Goal: Transaction & Acquisition: Obtain resource

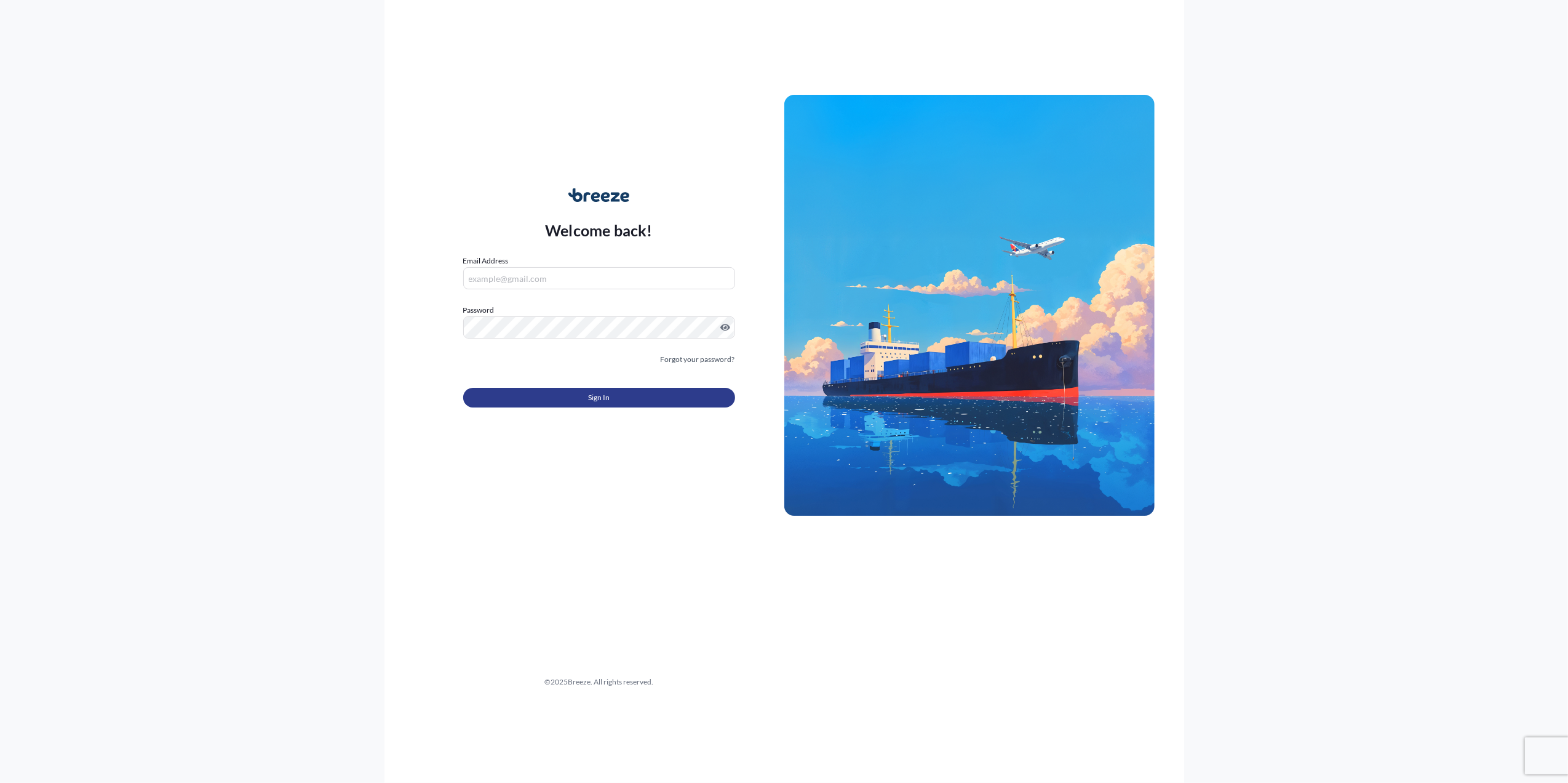
type input "[PERSON_NAME][EMAIL_ADDRESS][PERSON_NAME][DOMAIN_NAME]"
click at [589, 402] on span "Sign In" at bounding box center [599, 397] width 21 height 13
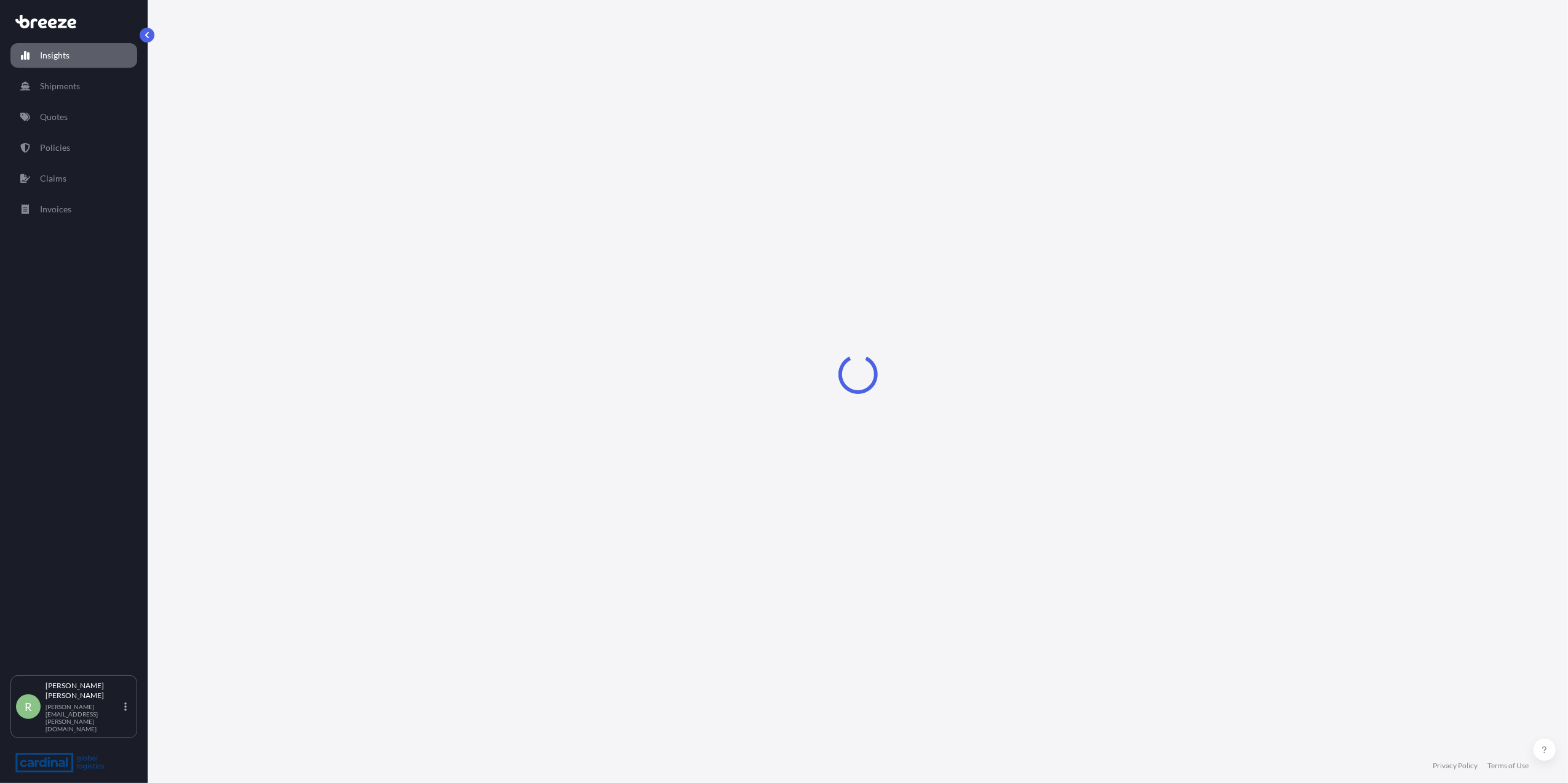
select select "2025"
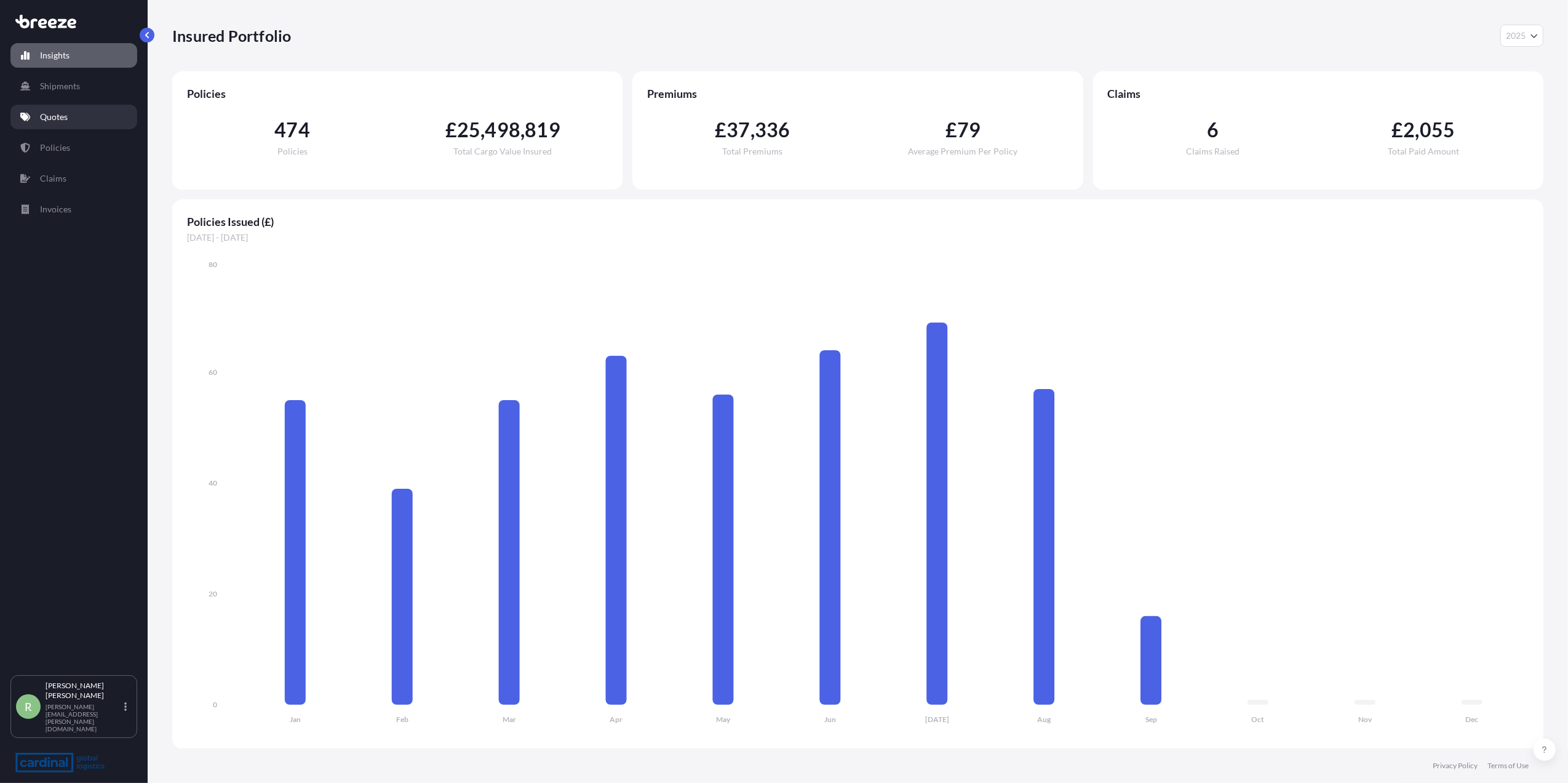
click at [98, 117] on link "Quotes" at bounding box center [73, 117] width 126 height 24
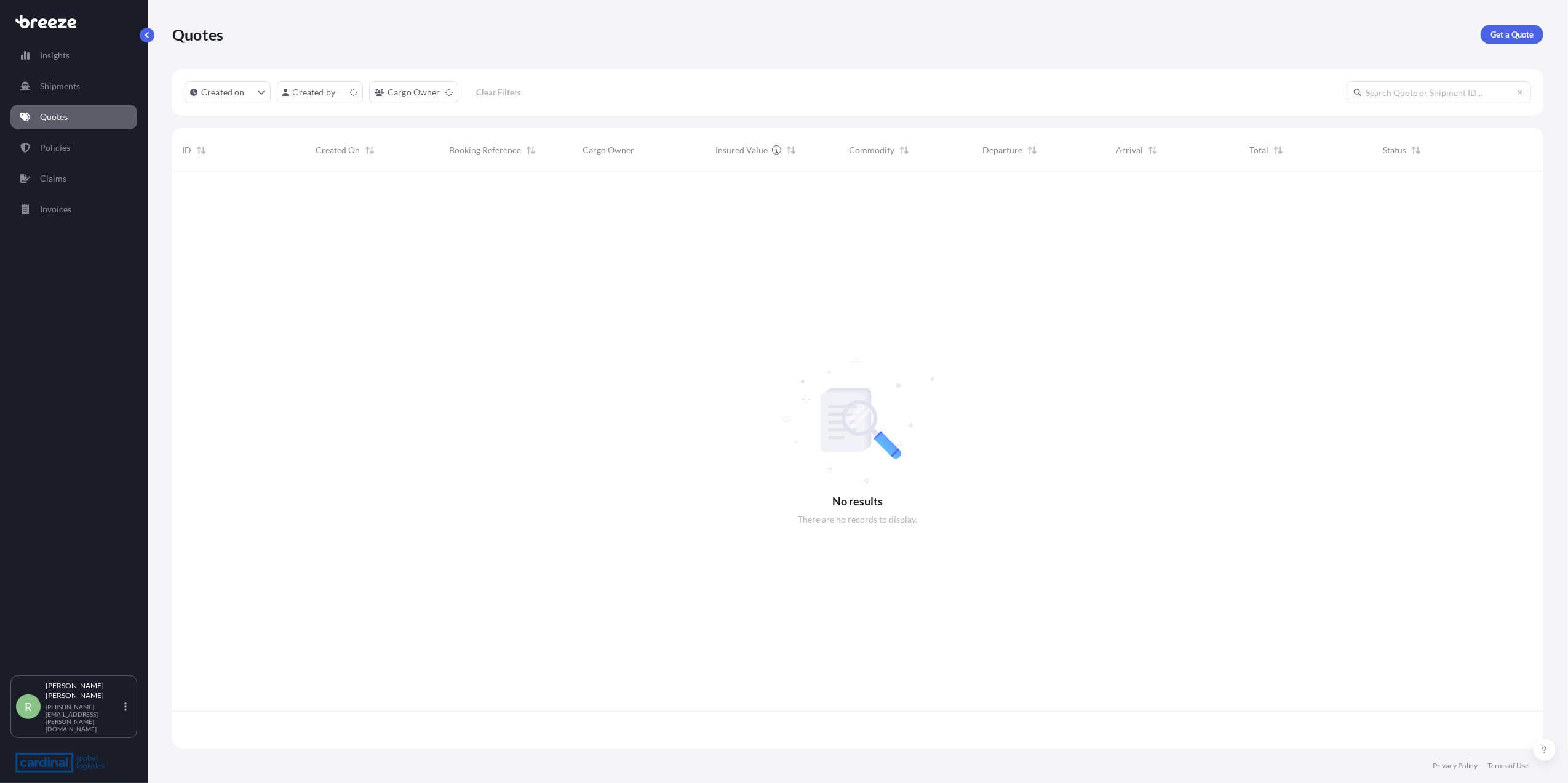
scroll to position [570, 1359]
click at [1485, 35] on link "Get a Quote" at bounding box center [1511, 34] width 63 height 20
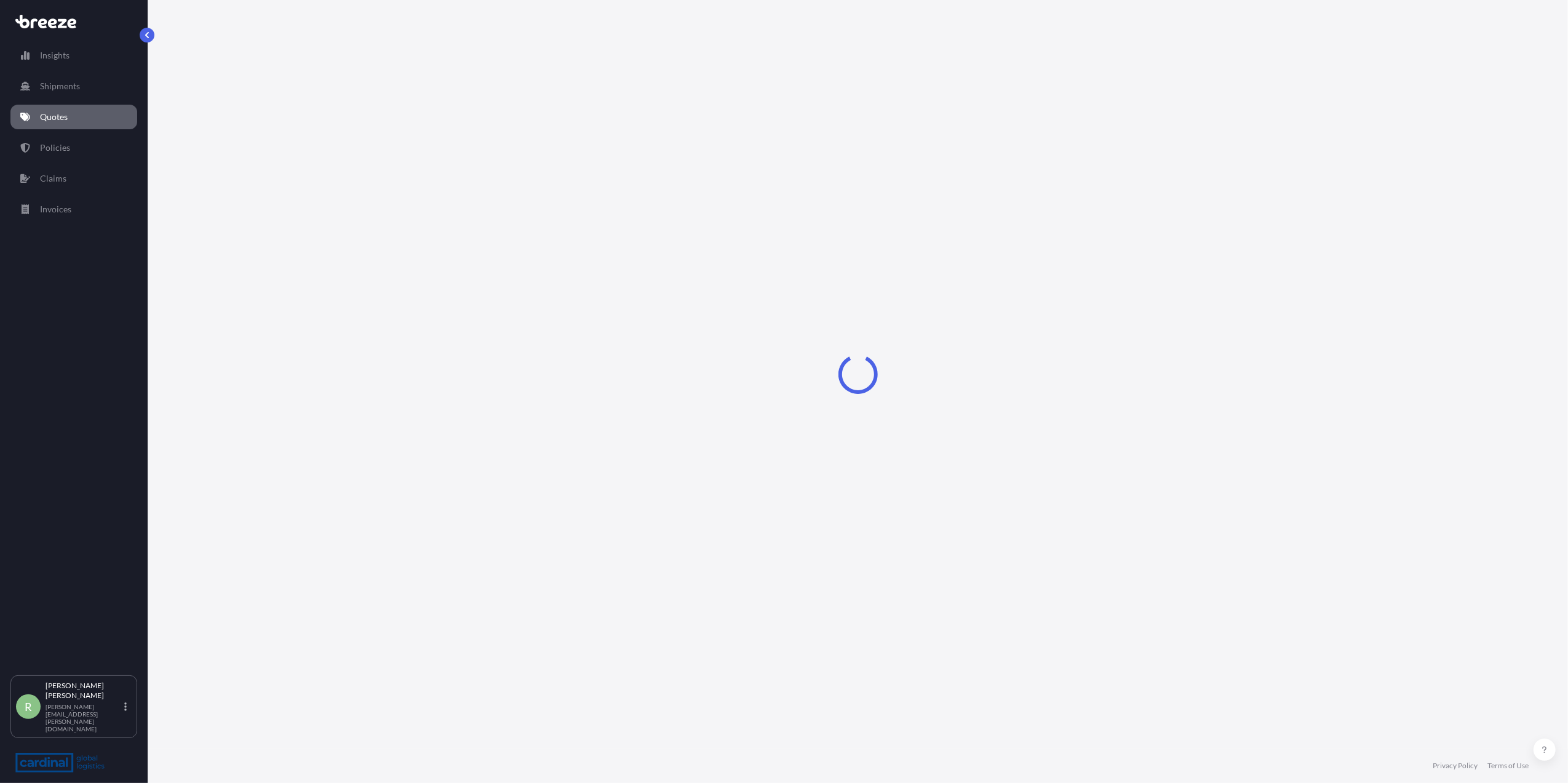
select select "Sea"
select select "1"
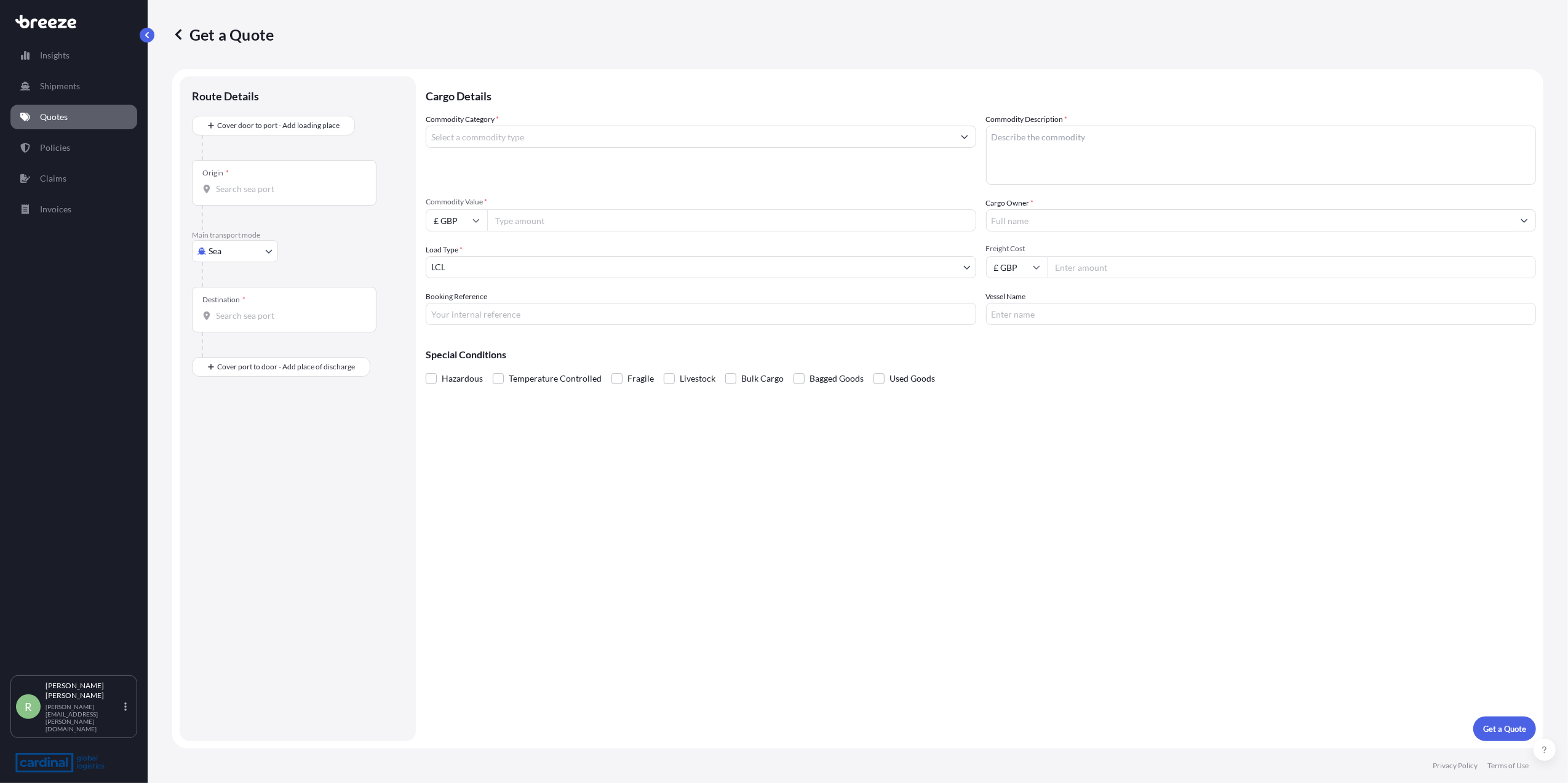
click at [608, 226] on input "Commodity Value *" at bounding box center [732, 220] width 489 height 22
click at [618, 226] on input "Commodity Value *" at bounding box center [732, 220] width 489 height 22
type input "139880"
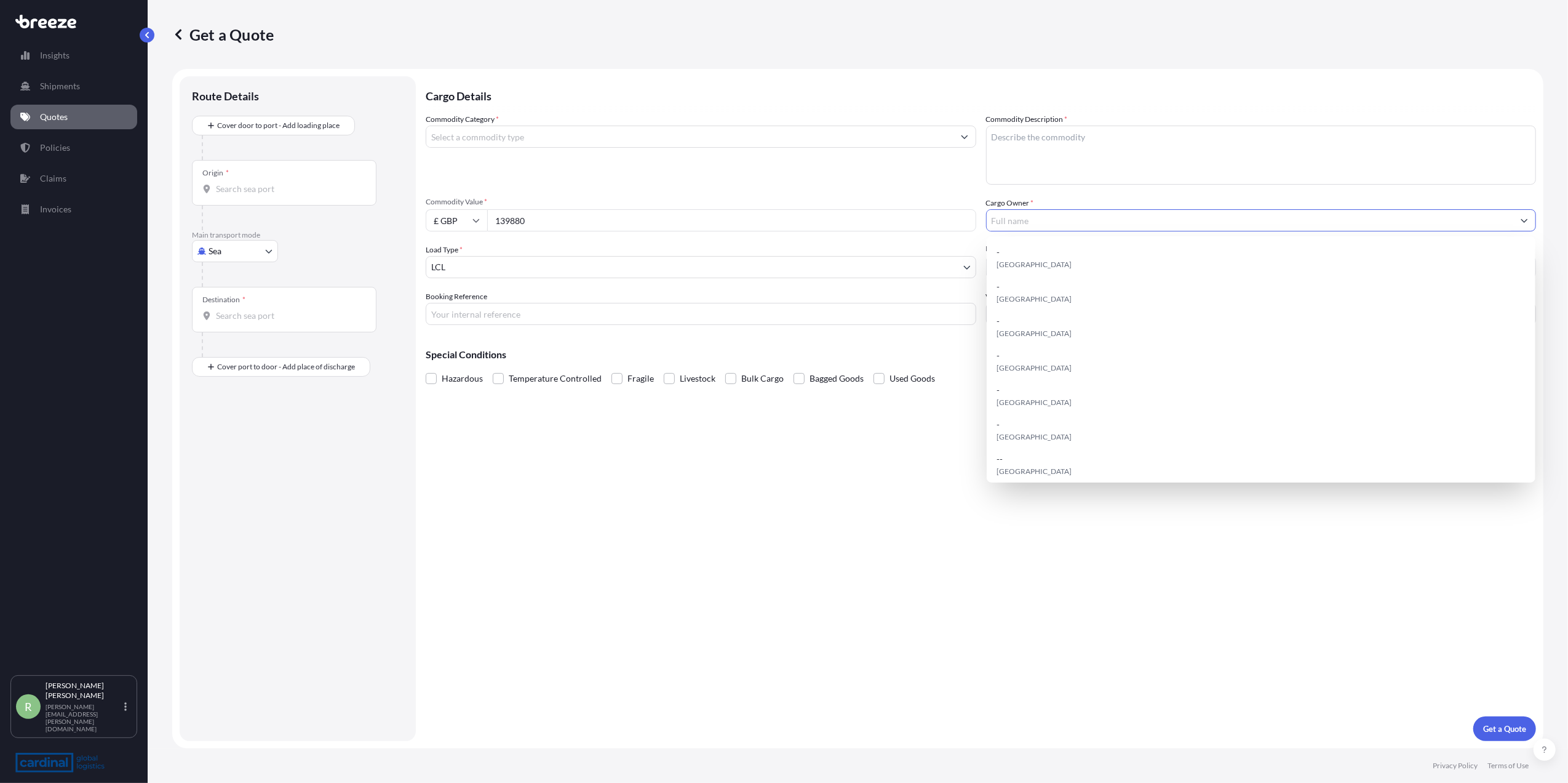
click at [1070, 226] on input "Cargo Owner *" at bounding box center [1250, 220] width 527 height 22
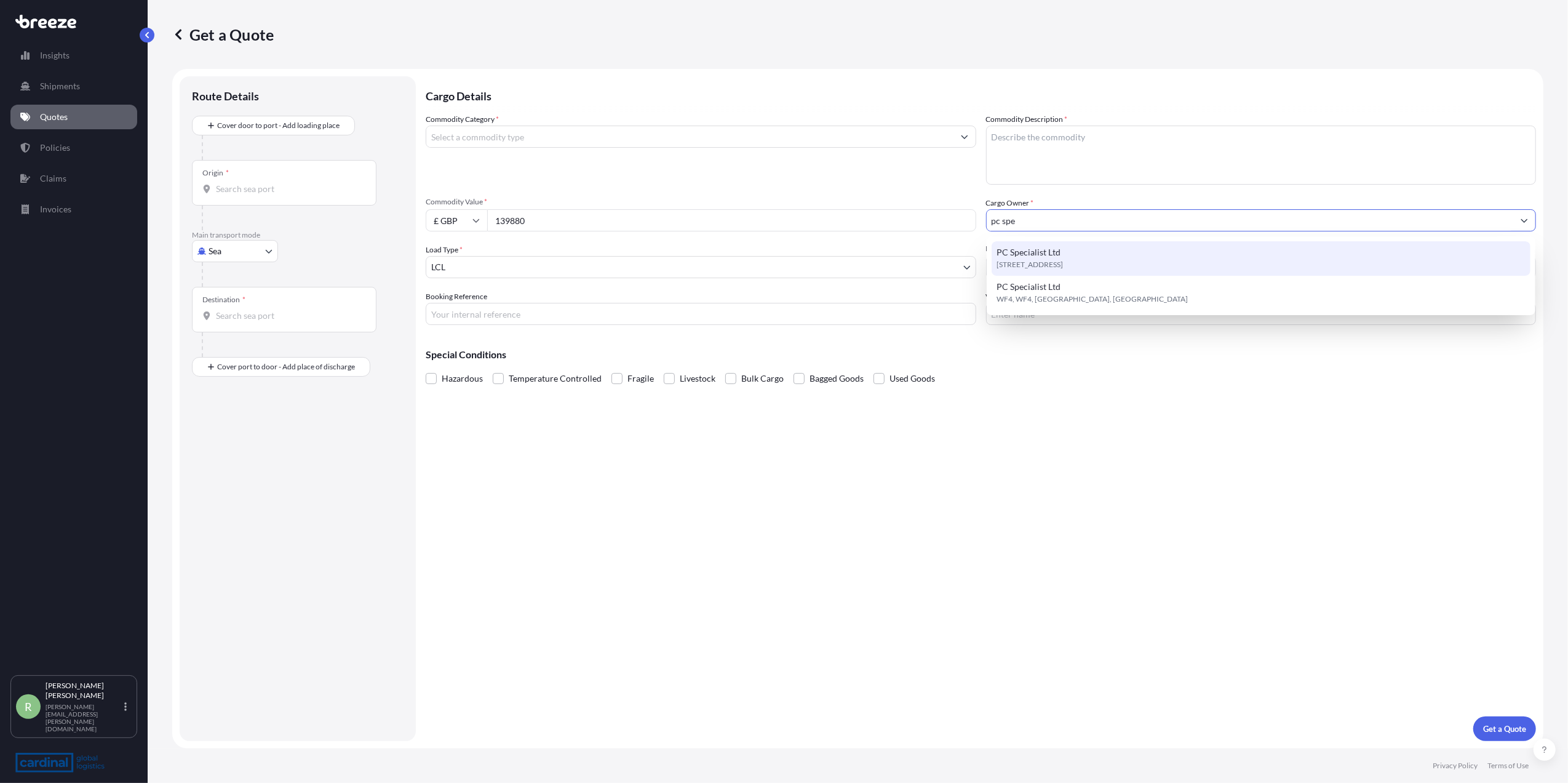
click at [1062, 243] on div "PC Specialist Ltd [STREET_ADDRESS]" at bounding box center [1261, 258] width 539 height 35
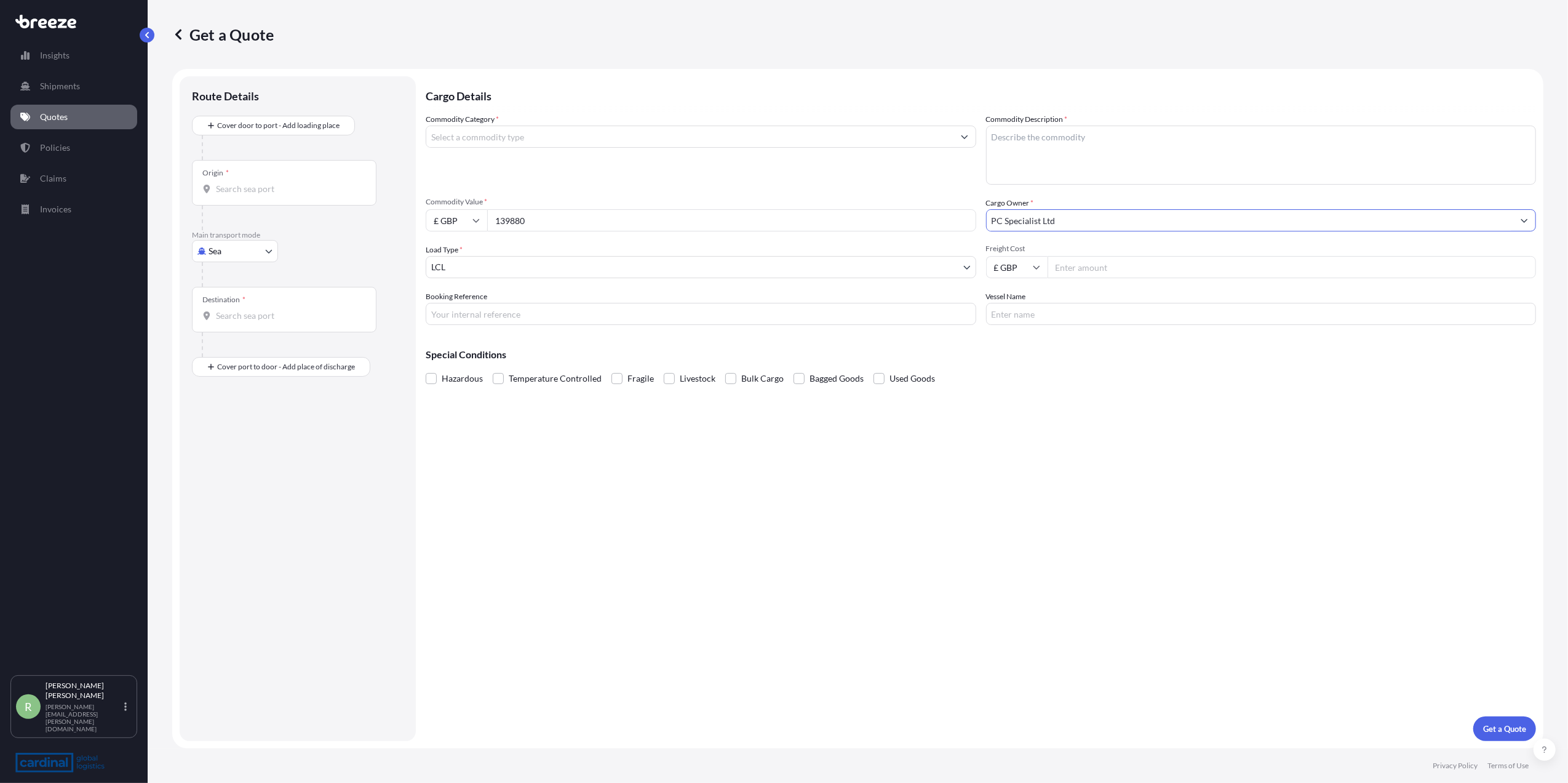
type input "PC Specialist Ltd"
click at [1027, 152] on textarea "Commodity Description *" at bounding box center [1261, 155] width 550 height 59
click at [1080, 167] on textarea "Commodity Description *" at bounding box center [1261, 155] width 550 height 59
type textarea "Gaming dual-hdmi"
click at [547, 146] on div at bounding box center [701, 137] width 550 height 22
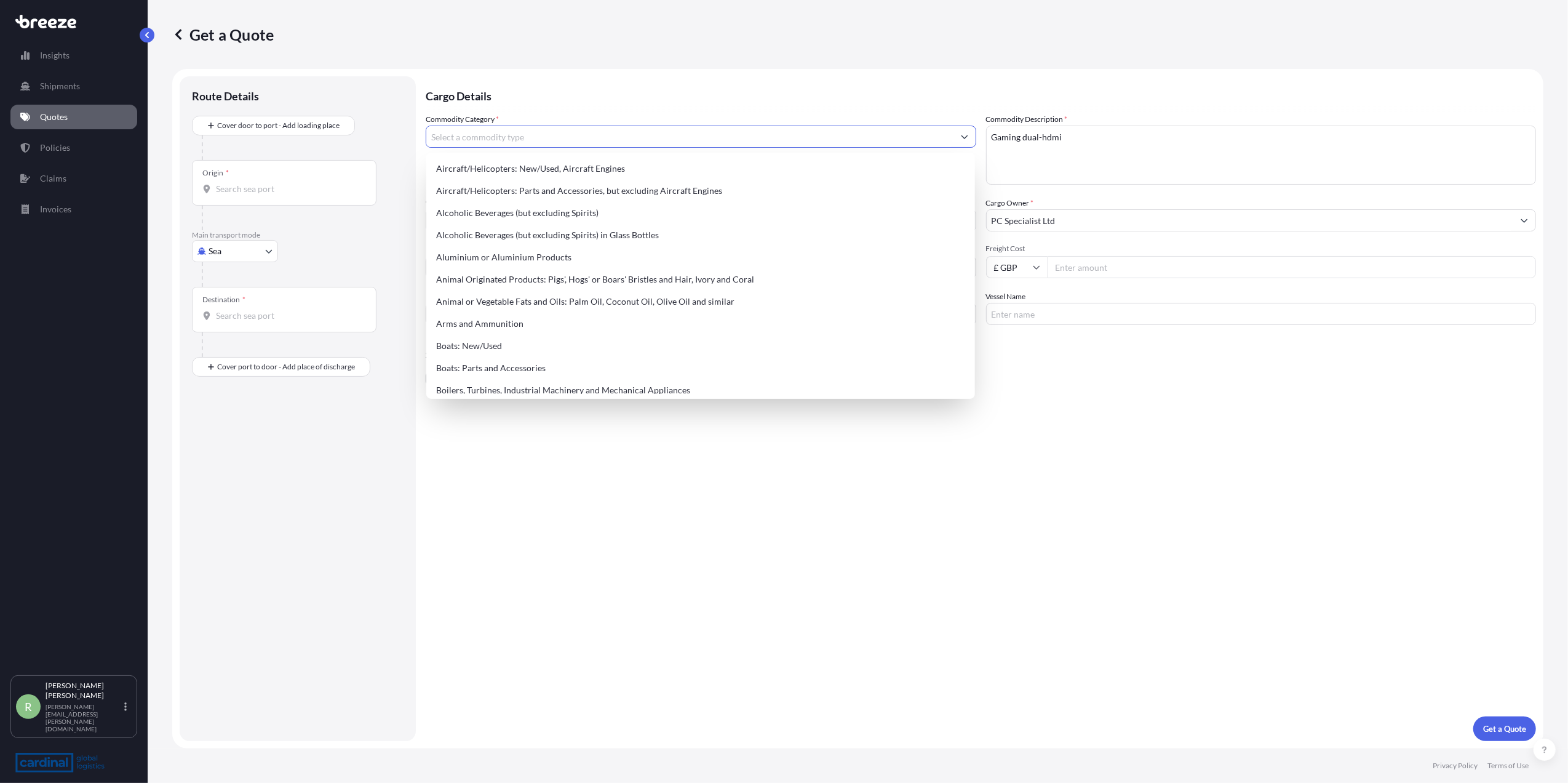
click at [545, 140] on input "Commodity Category *" at bounding box center [689, 137] width 527 height 22
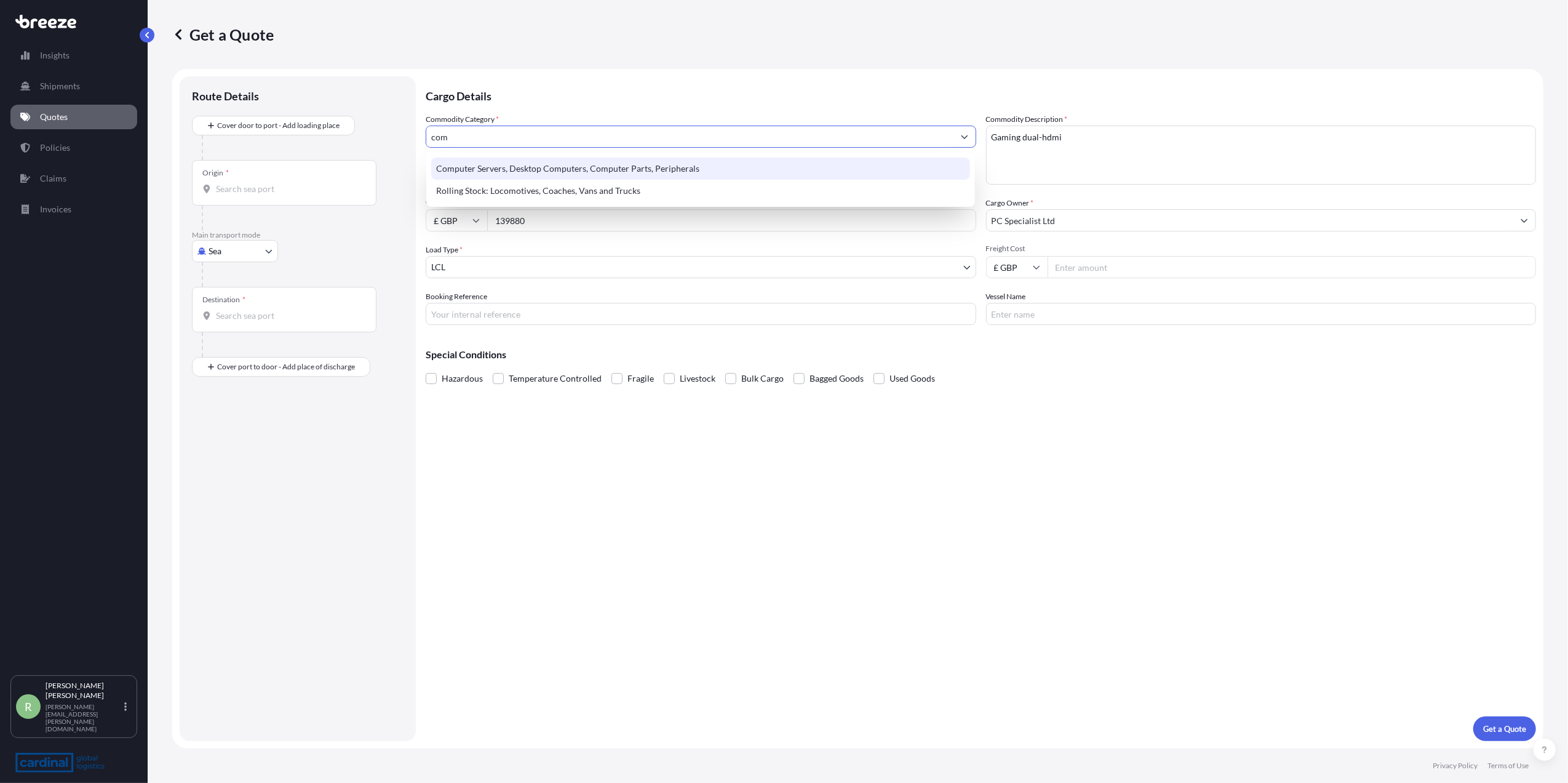
click at [534, 160] on div "Computer Servers, Desktop Computers, Computer Parts, Peripherals" at bounding box center [700, 169] width 539 height 22
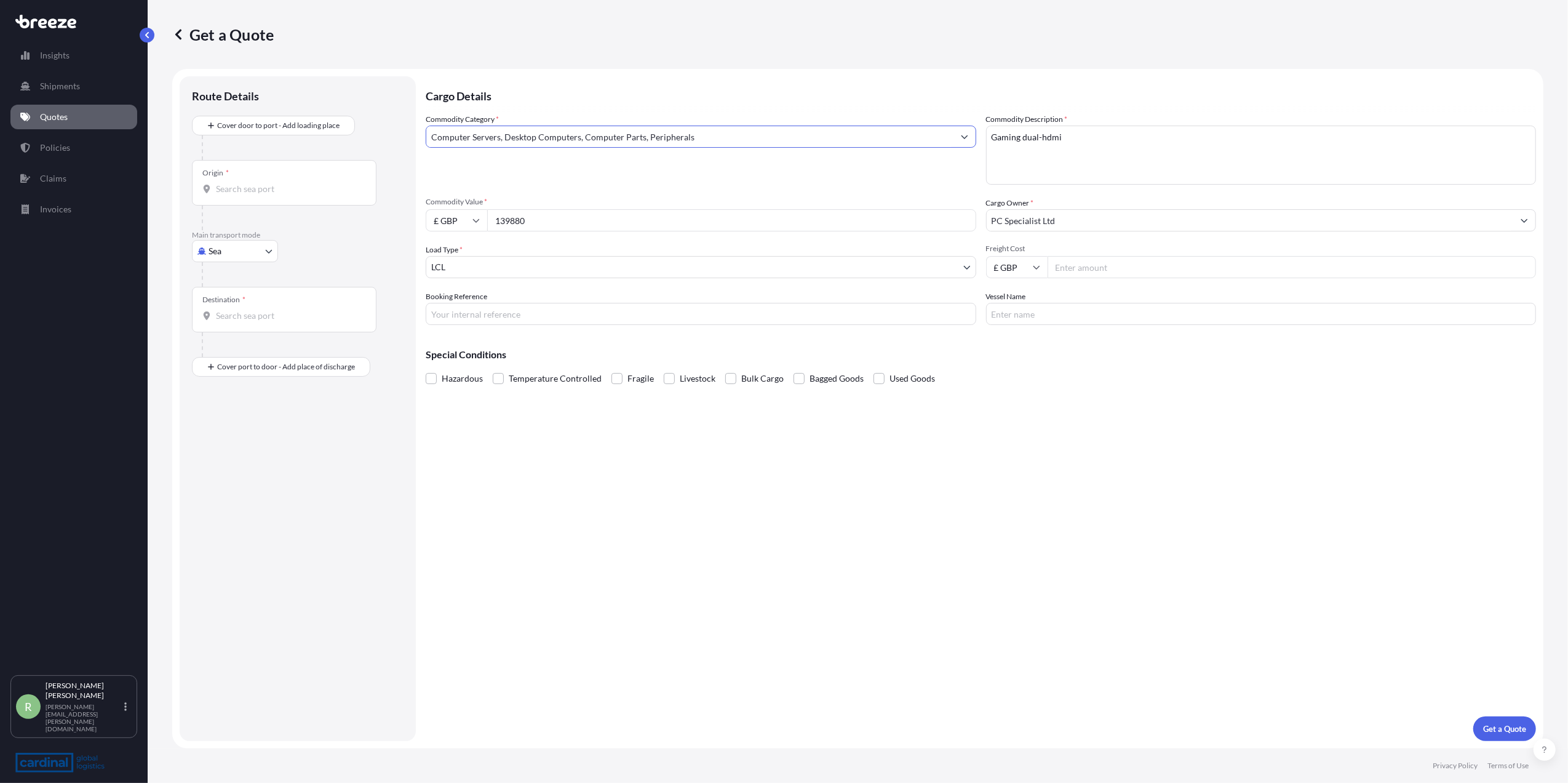
type input "Computer Servers, Desktop Computers, Computer Parts, Peripherals"
click at [213, 252] on body "107 options available. 34 options available. 2 options available. Insights Ship…" at bounding box center [784, 391] width 1568 height 783
click at [222, 296] on div "Air" at bounding box center [234, 305] width 76 height 22
select select "Air"
click at [229, 200] on div "Origin *" at bounding box center [284, 188] width 185 height 46
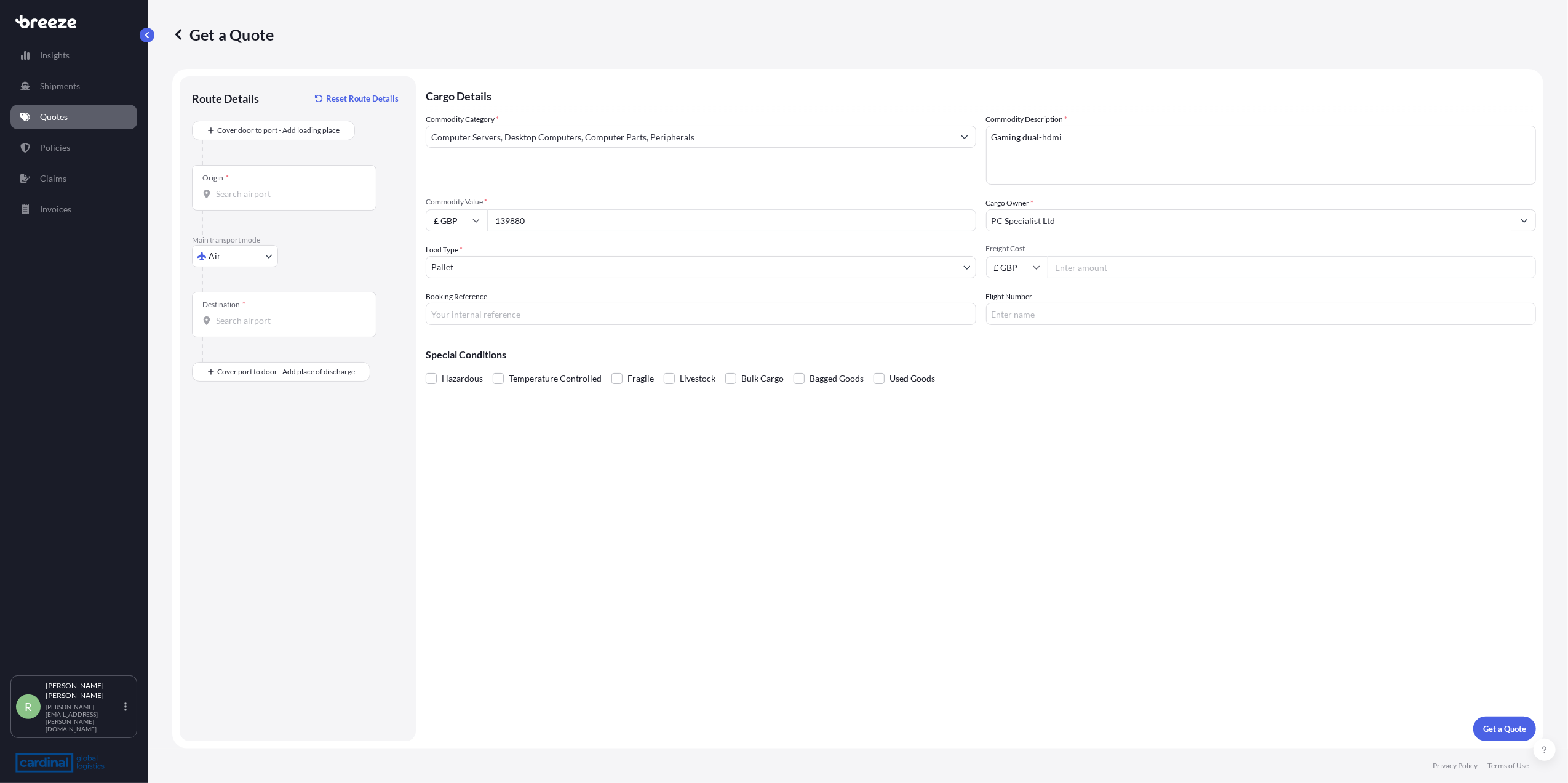
click at [229, 200] on input "Origin *" at bounding box center [288, 194] width 145 height 13
click at [304, 193] on input "Origin * Please select an origin" at bounding box center [288, 194] width 145 height 13
click at [281, 233] on span "HK HKG - [GEOGRAPHIC_DATA], [GEOGRAPHIC_DATA]" at bounding box center [329, 237] width 191 height 24
type input "HKHKG - [GEOGRAPHIC_DATA], [GEOGRAPHIC_DATA]"
click at [253, 316] on input "Destination *" at bounding box center [288, 320] width 145 height 13
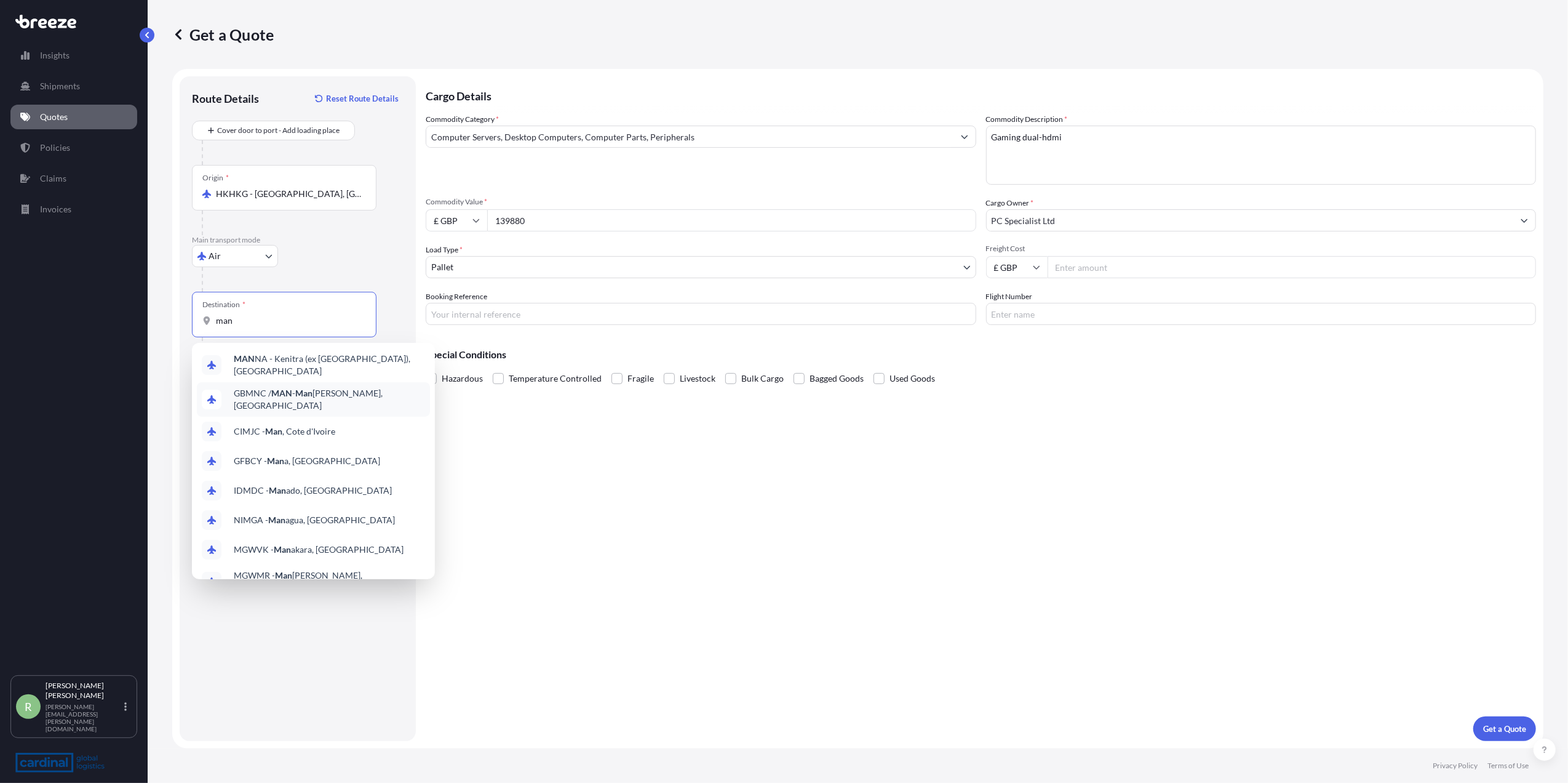
click at [276, 387] on span "GBMNC / MAN - Man [PERSON_NAME], [GEOGRAPHIC_DATA]" at bounding box center [329, 399] width 191 height 24
type input "GBMNC / MAN - [GEOGRAPHIC_DATA], [GEOGRAPHIC_DATA]"
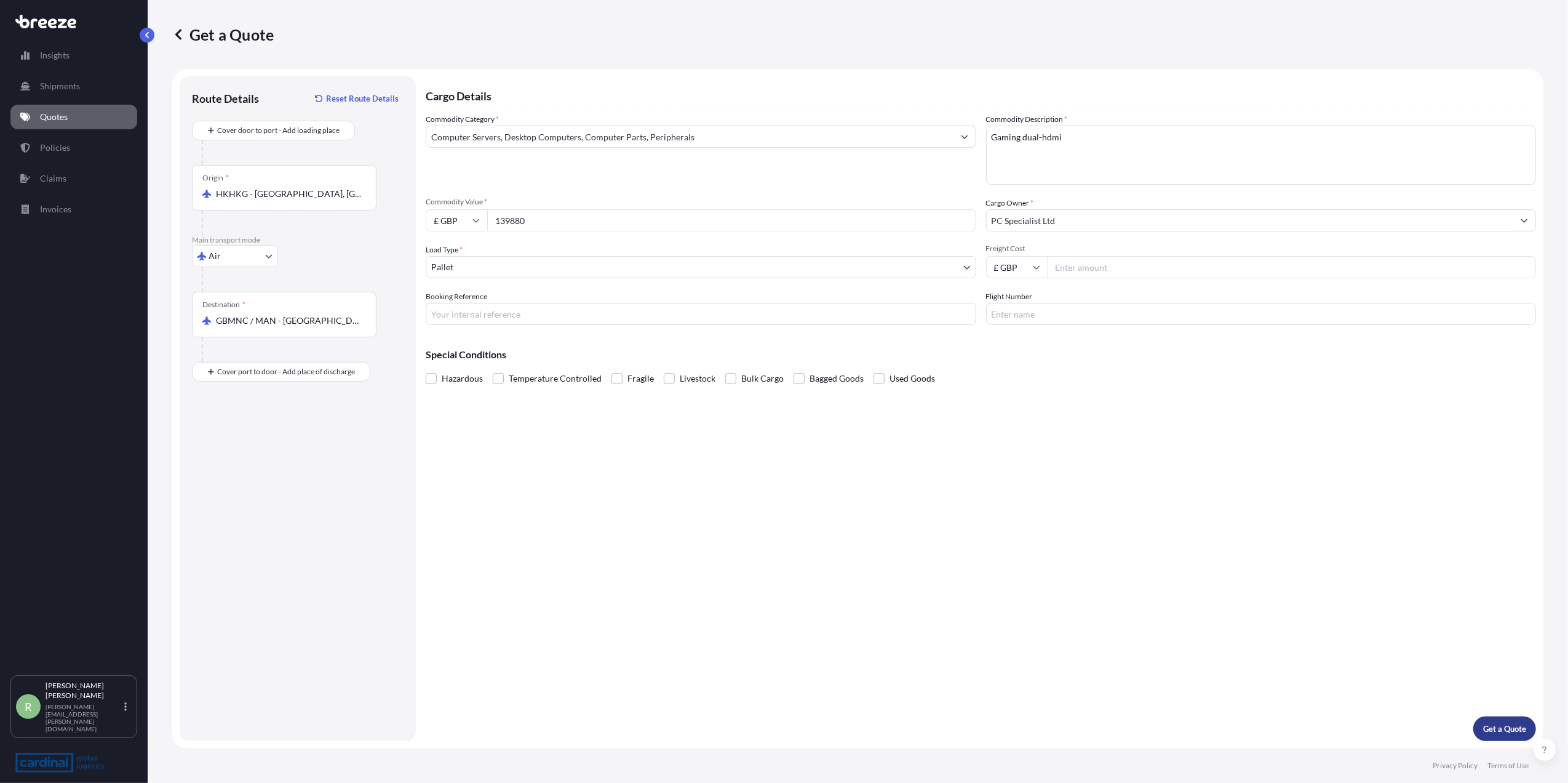
click at [1506, 717] on button "Get a Quote" at bounding box center [1504, 728] width 63 height 24
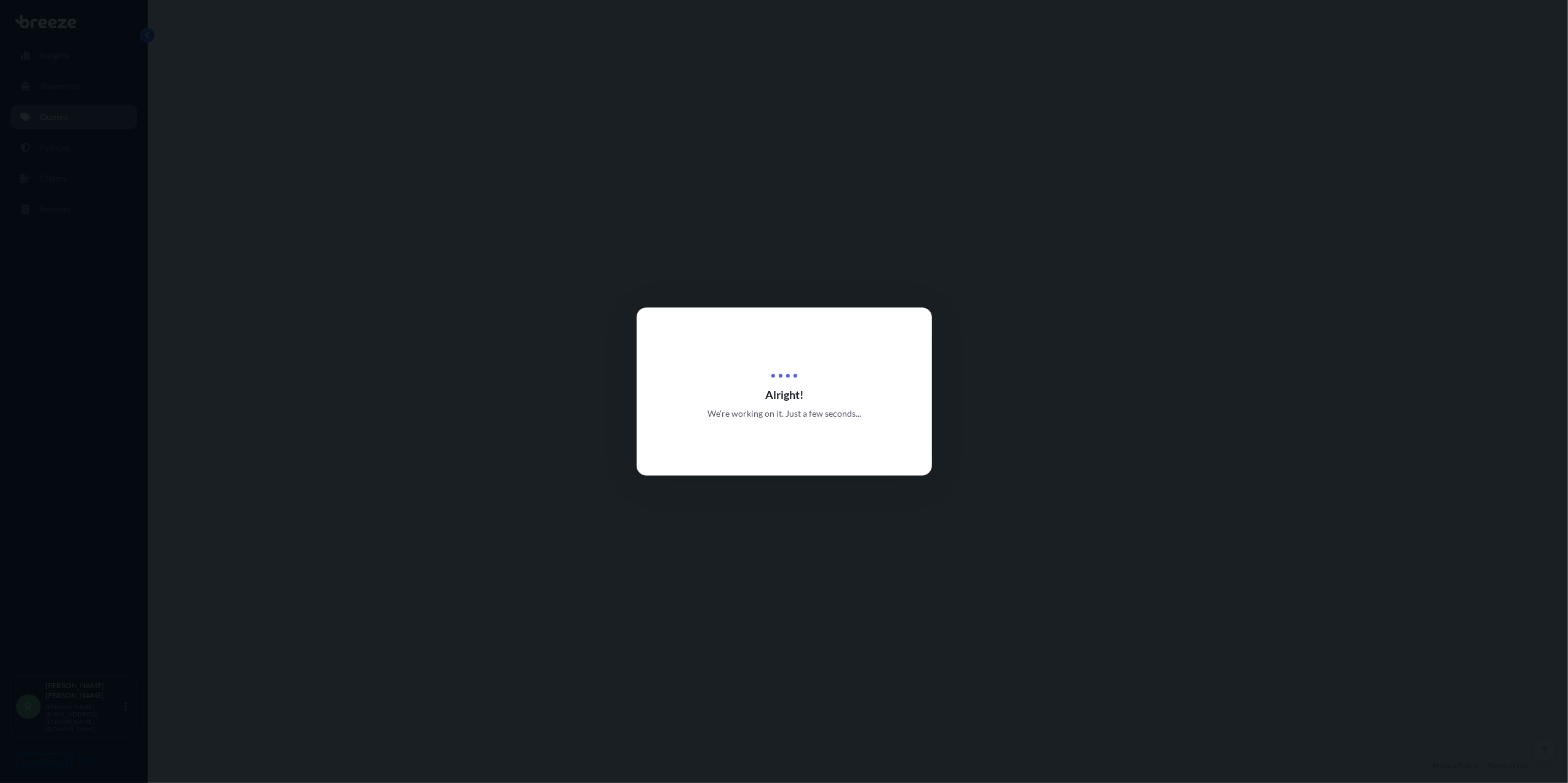
select select "Air"
select select "1"
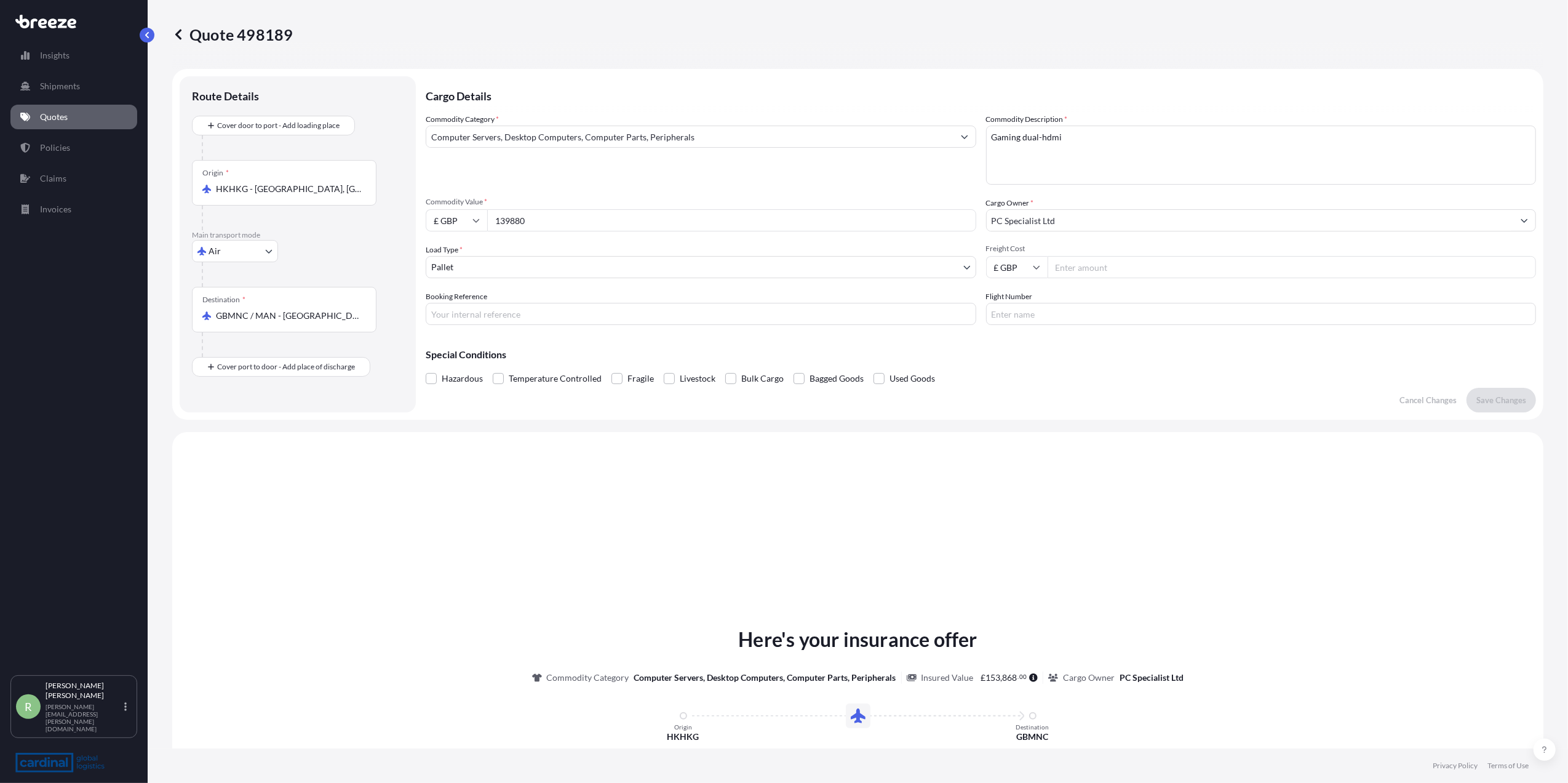
click at [174, 42] on link at bounding box center [178, 34] width 13 height 20
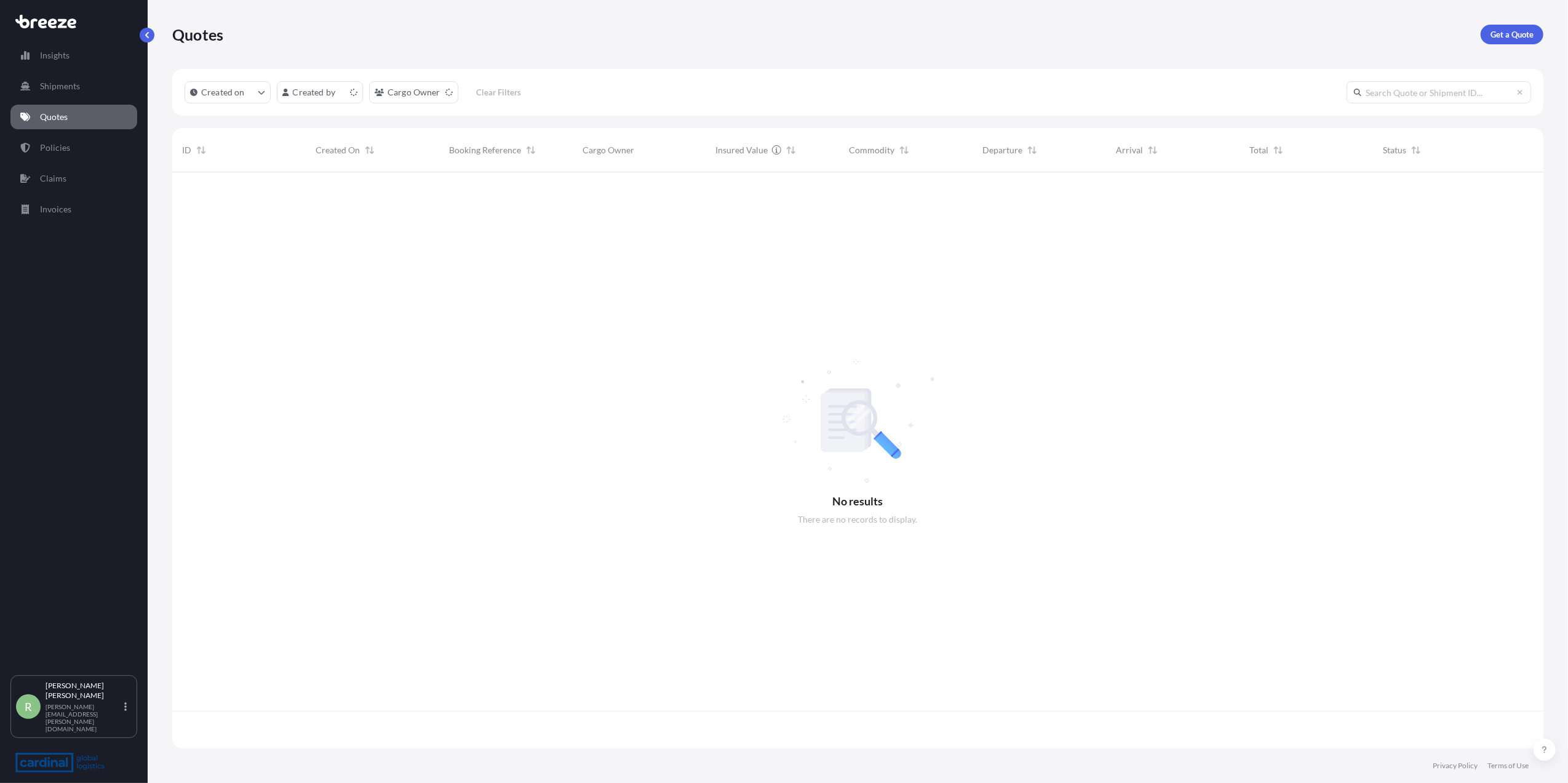
scroll to position [570, 1359]
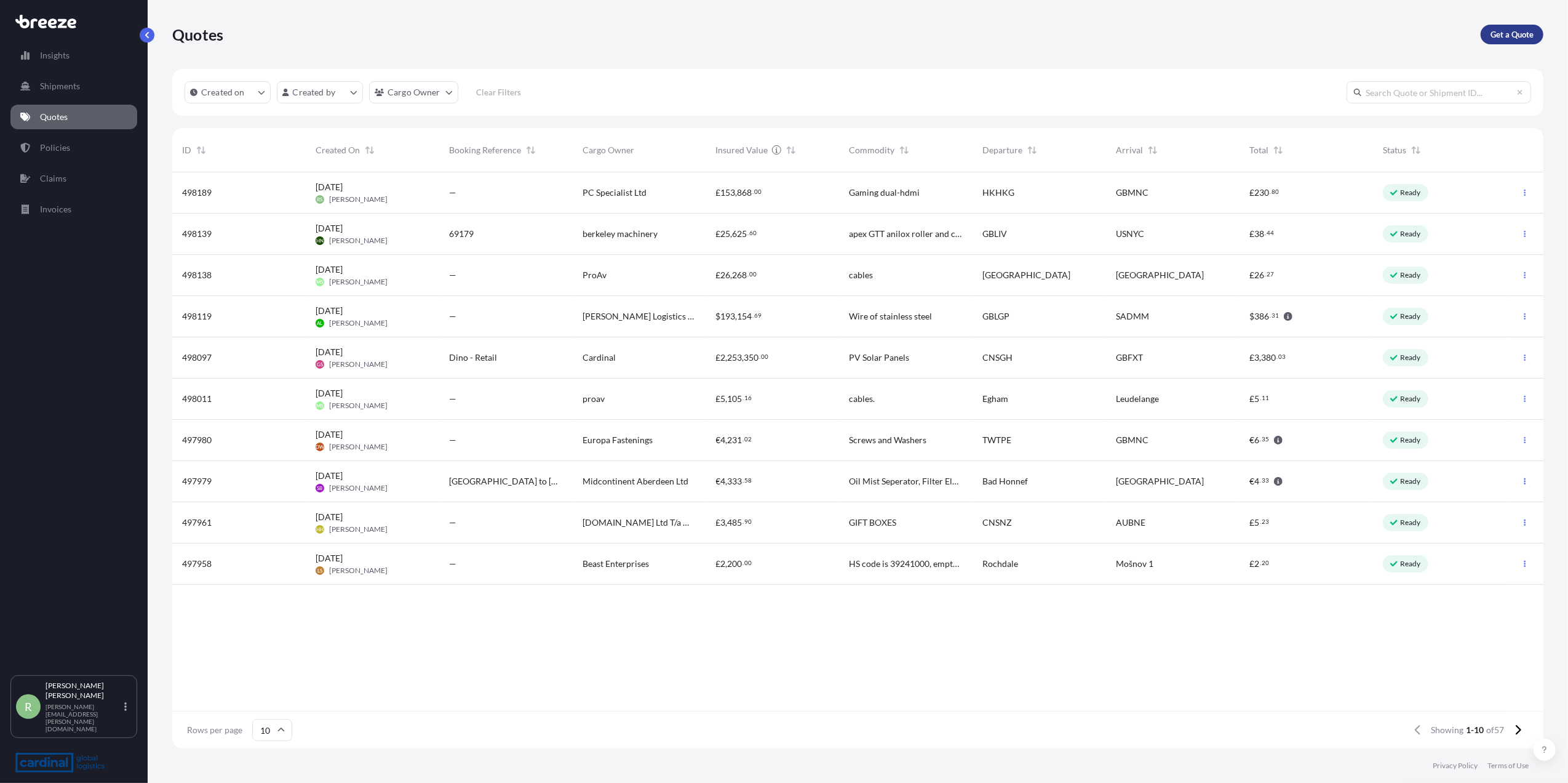
click at [1538, 38] on link "Get a Quote" at bounding box center [1511, 34] width 63 height 20
select select "Sea"
select select "1"
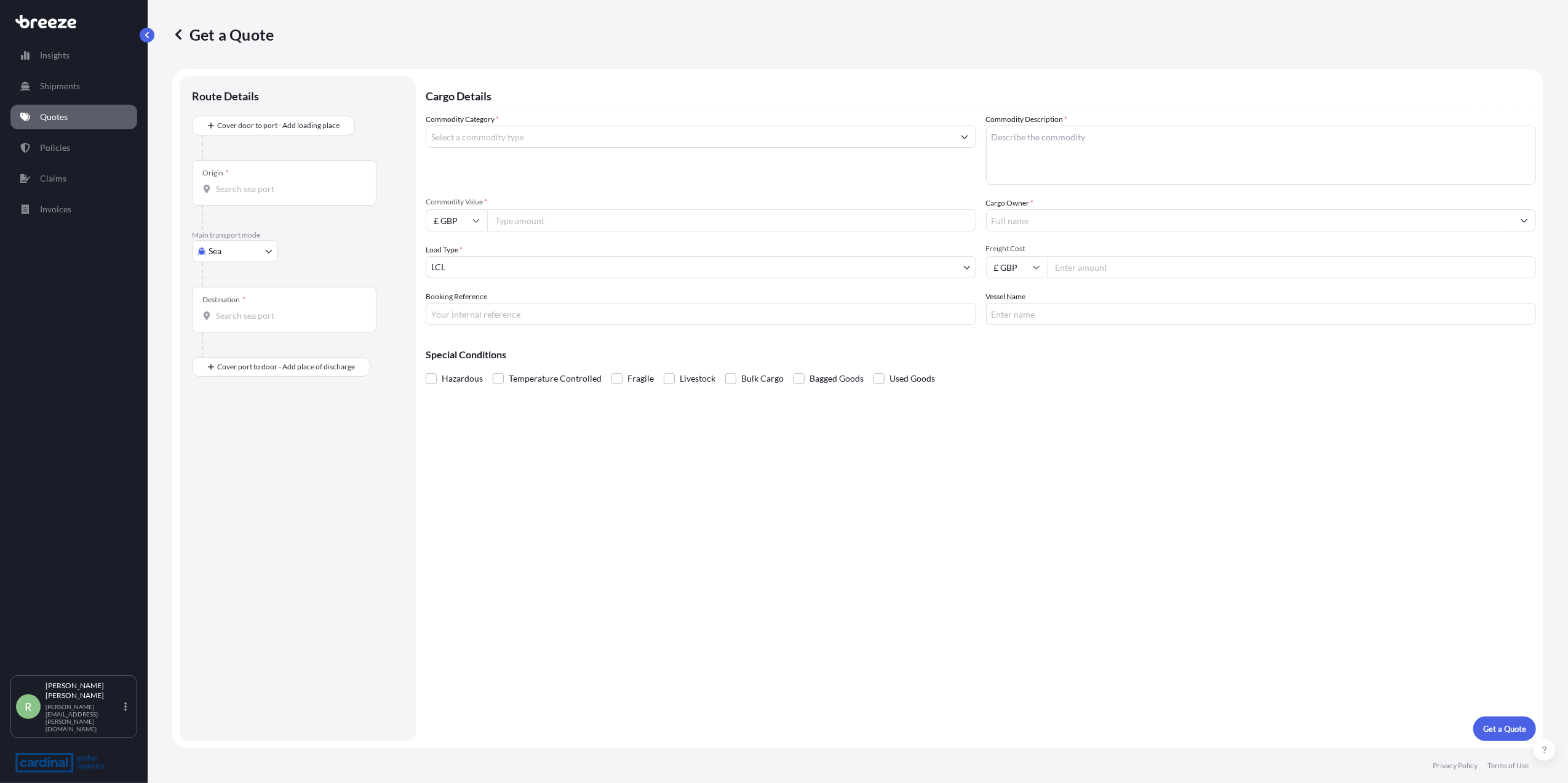
drag, startPoint x: 241, startPoint y: 234, endPoint x: 234, endPoint y: 250, distance: 17.5
click at [241, 234] on p "Main transport mode" at bounding box center [298, 234] width 211 height 10
click at [234, 250] on body "Insights Shipments Quotes Policies Claims Invoices R [PERSON_NAME] Stuart [EMAI…" at bounding box center [784, 391] width 1568 height 783
click at [236, 296] on div "Air" at bounding box center [234, 305] width 76 height 22
select select "Air"
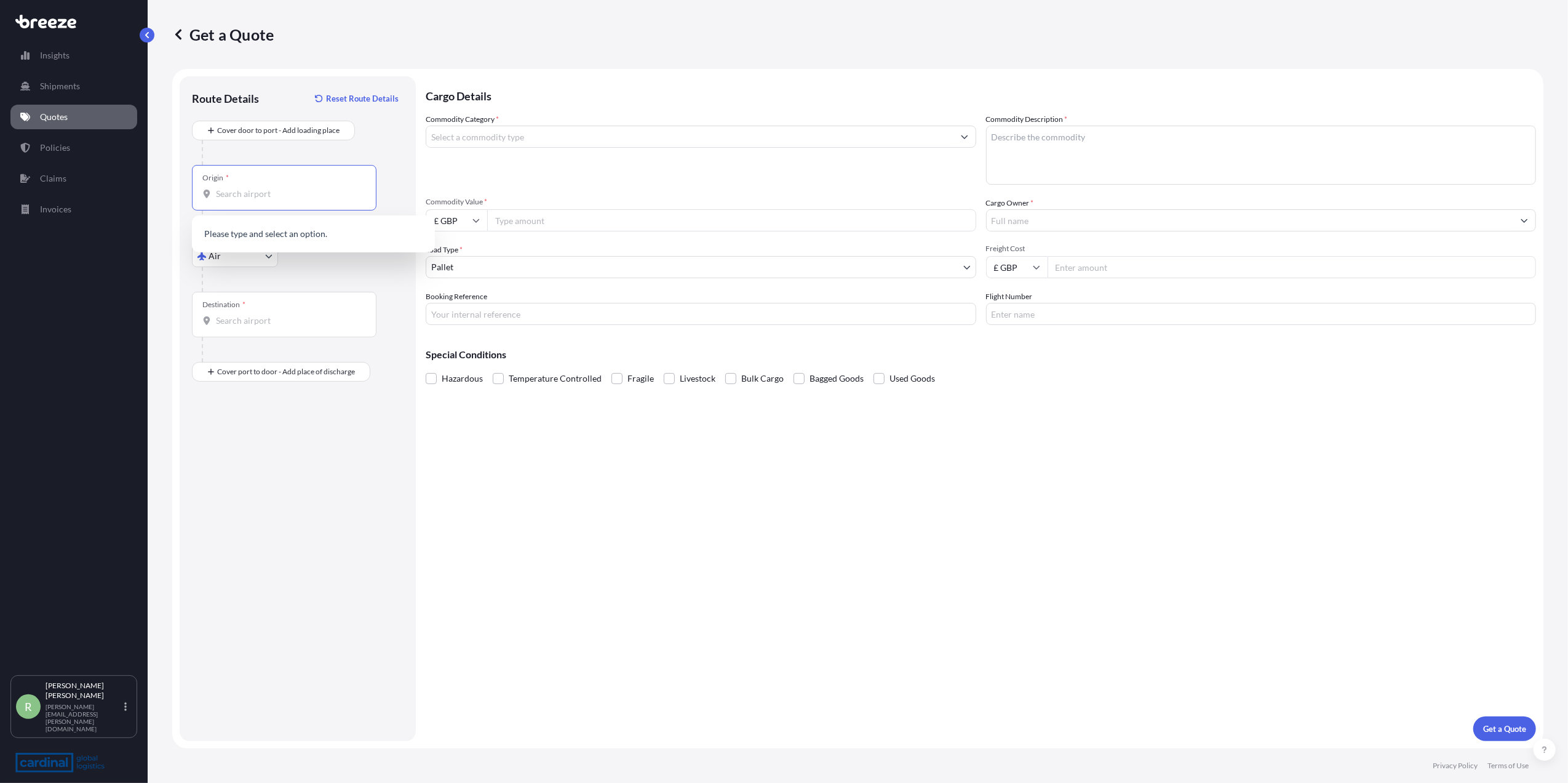
click at [244, 190] on input "Origin *" at bounding box center [288, 194] width 145 height 13
click at [273, 234] on span "CN PVG - Shanghai Pudong International Apt, [GEOGRAPHIC_DATA]" at bounding box center [329, 237] width 191 height 24
type input "CNPVG - Shanghai Pudong International Apt, [GEOGRAPHIC_DATA]"
click at [234, 319] on input "Destination *" at bounding box center [288, 320] width 145 height 13
type input "GBMNC / MAN - [GEOGRAPHIC_DATA], [GEOGRAPHIC_DATA]"
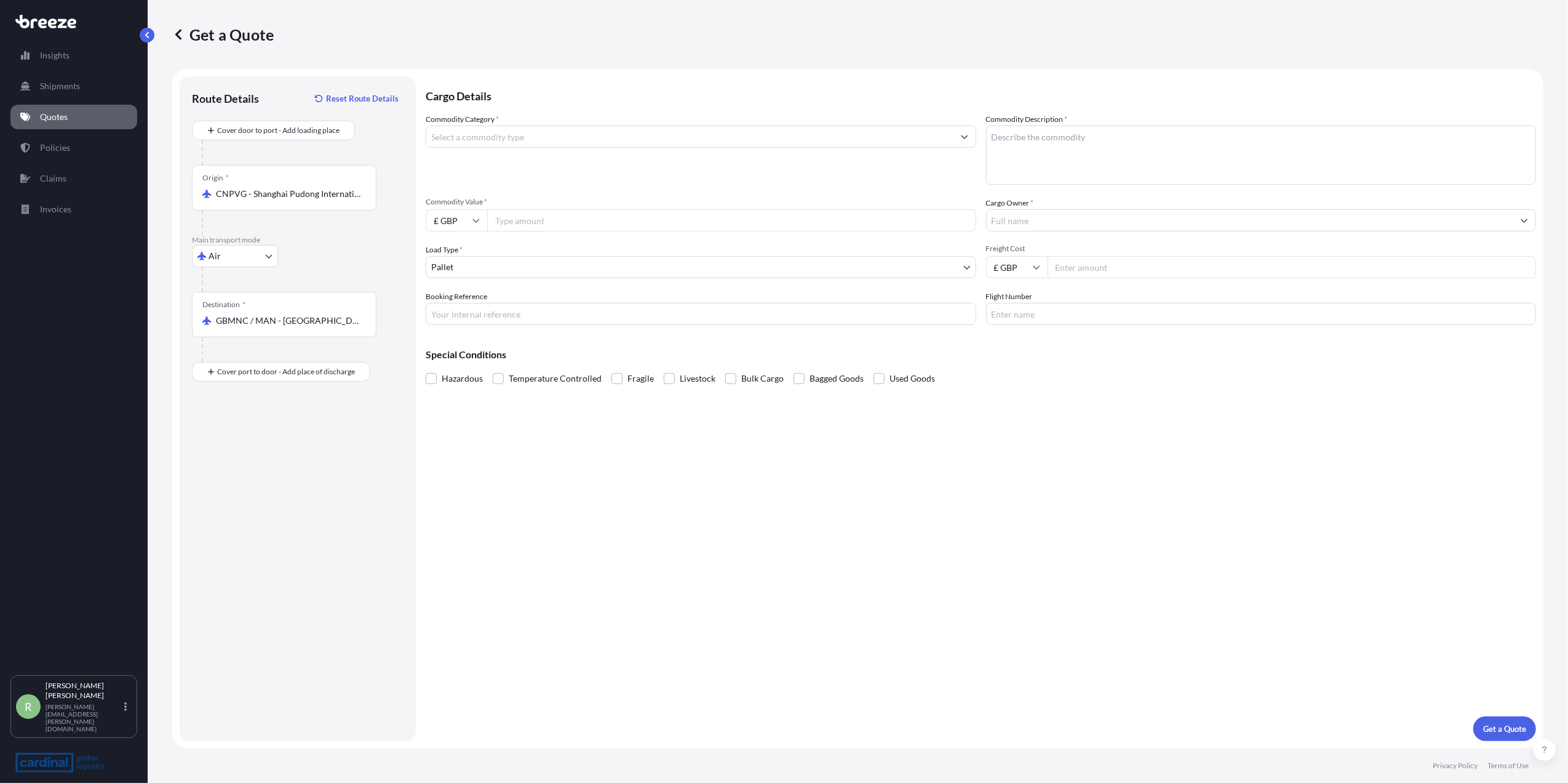
click at [566, 222] on input "Commodity Value *" at bounding box center [732, 220] width 489 height 22
paste input "126667"
type input "126667"
click at [454, 217] on input "£ GBP" at bounding box center [456, 220] width 61 height 22
click at [448, 303] on div "$ USD" at bounding box center [457, 306] width 52 height 24
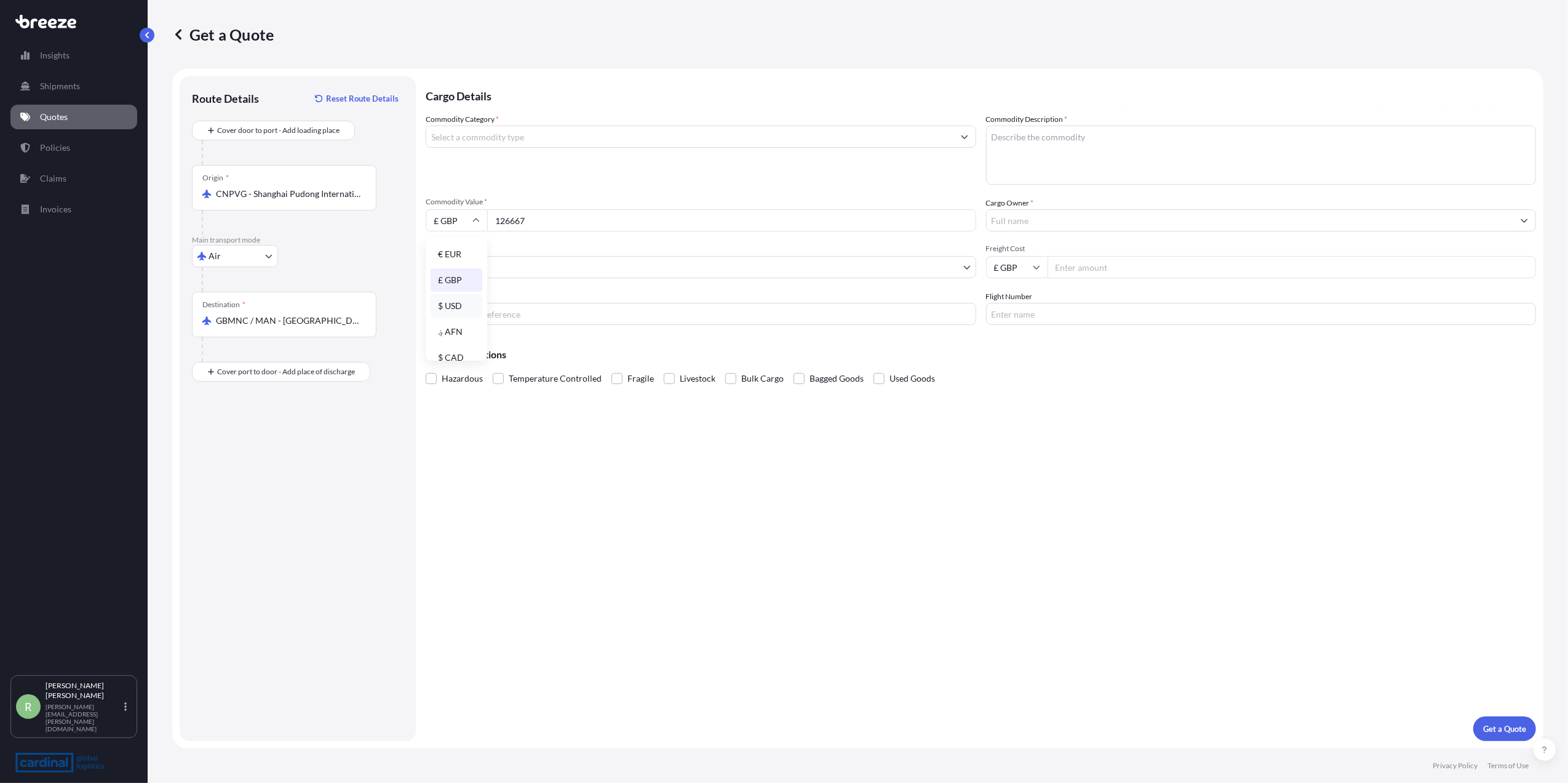
type input "$ USD"
click at [1077, 204] on div "Cargo Owner *" at bounding box center [1261, 214] width 550 height 35
click at [1073, 217] on input "Cargo Owner *" at bounding box center [1250, 220] width 527 height 22
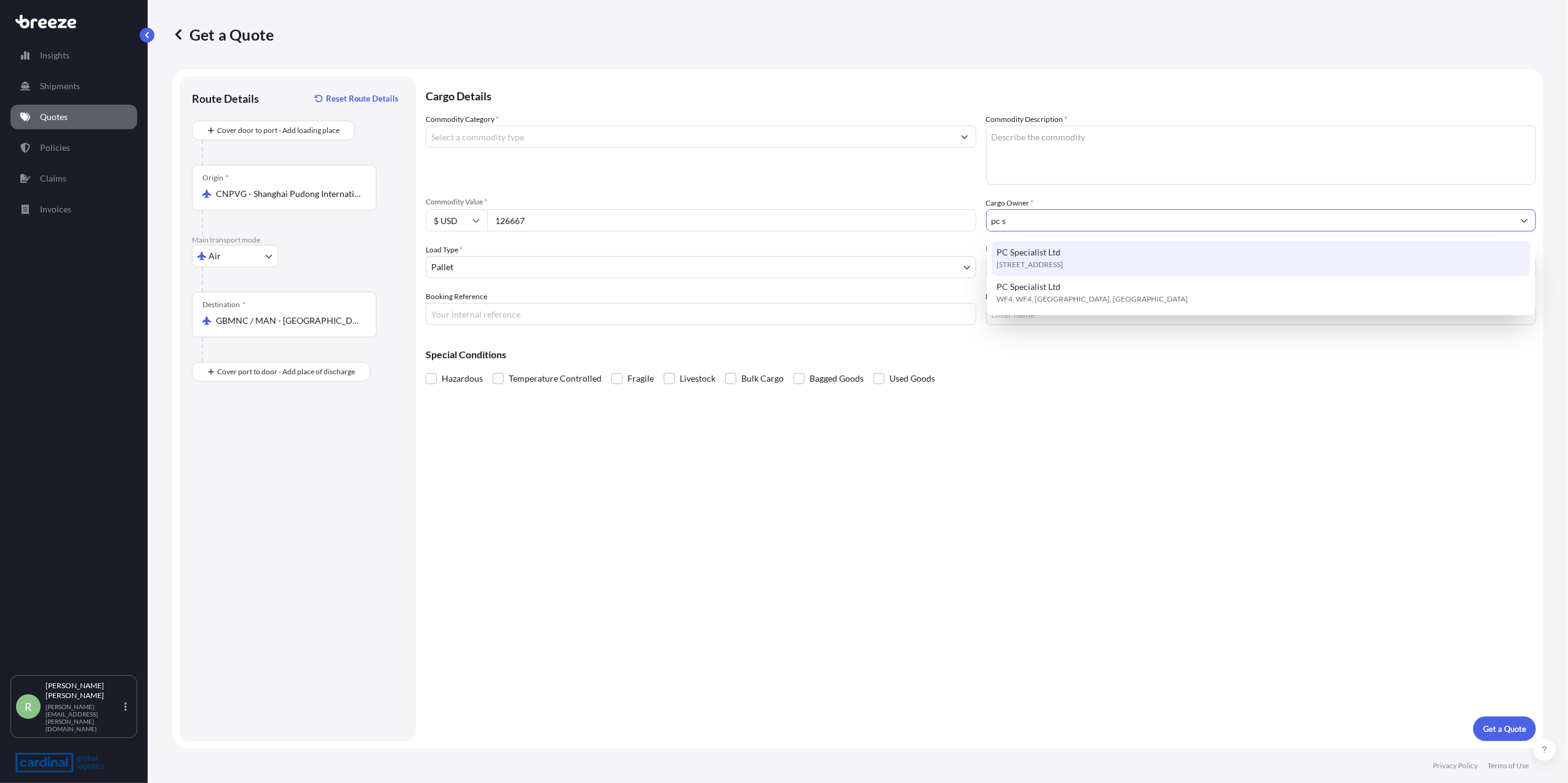
click at [1071, 247] on div "PC Specialist Ltd [STREET_ADDRESS]" at bounding box center [1261, 258] width 539 height 35
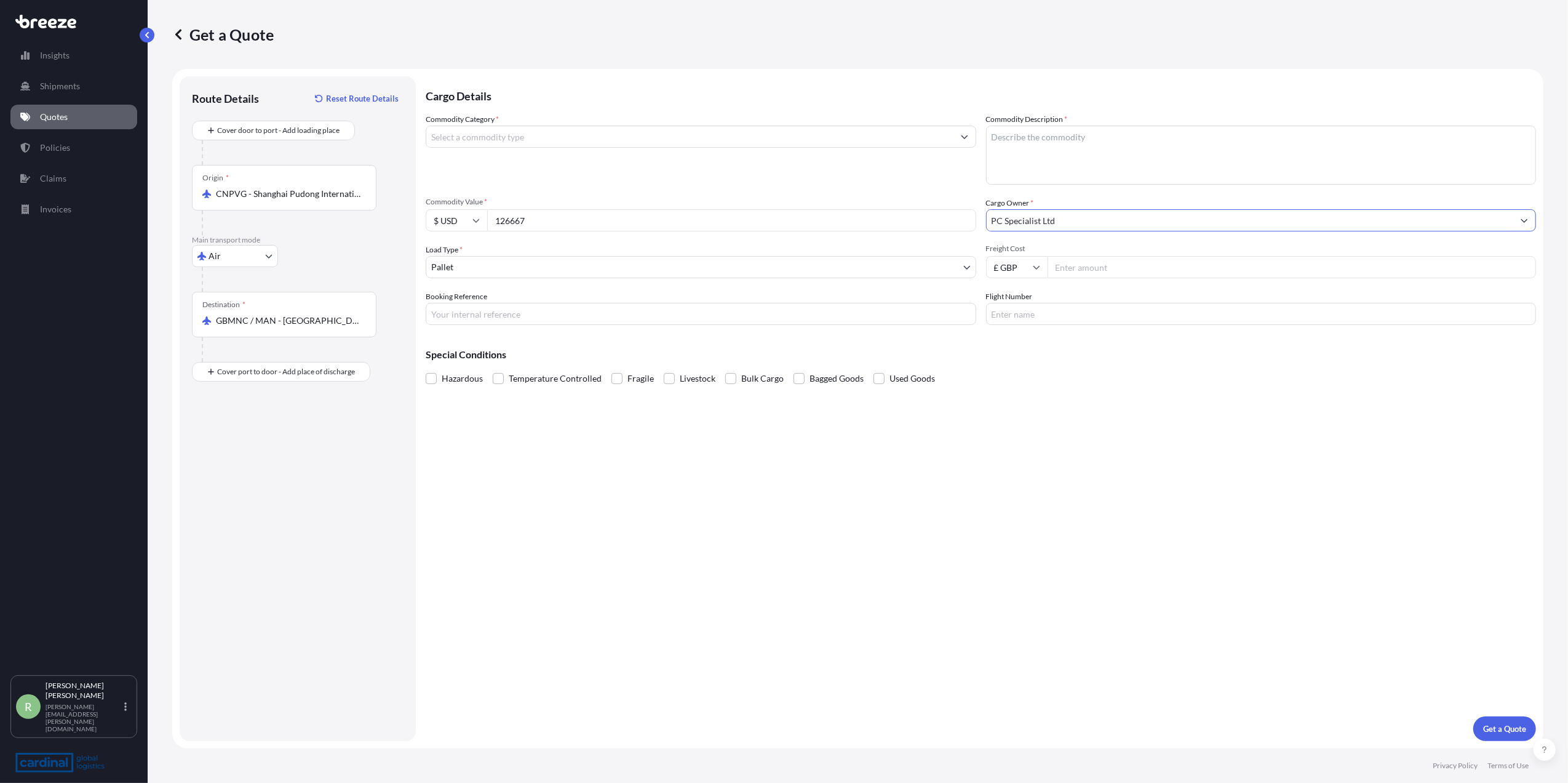
type input "PC Specialist Ltd"
click at [549, 131] on input "Commodity Category *" at bounding box center [689, 137] width 527 height 22
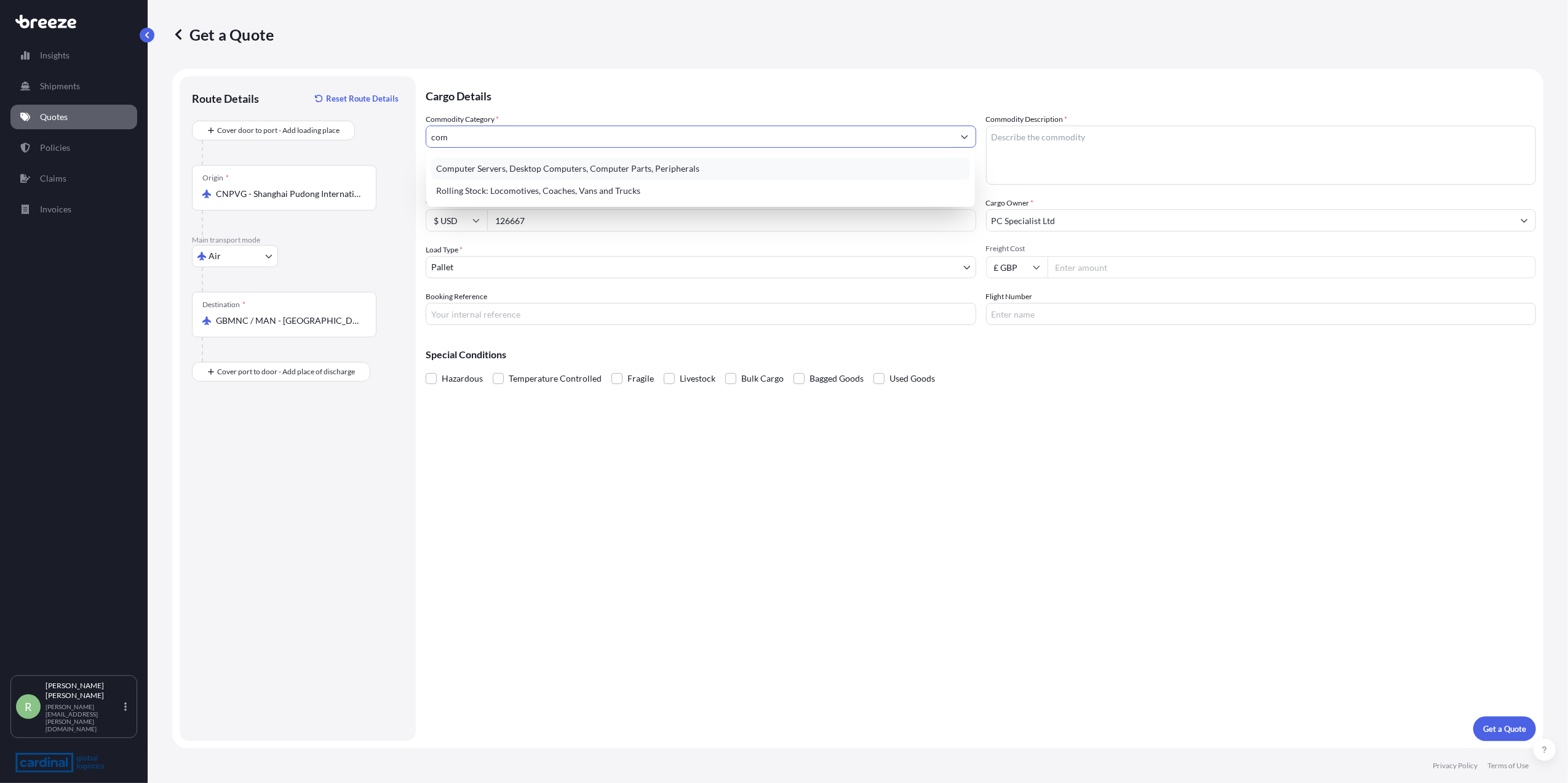
click at [539, 170] on div "Computer Servers, Desktop Computers, Computer Parts, Peripherals" at bounding box center [700, 169] width 539 height 22
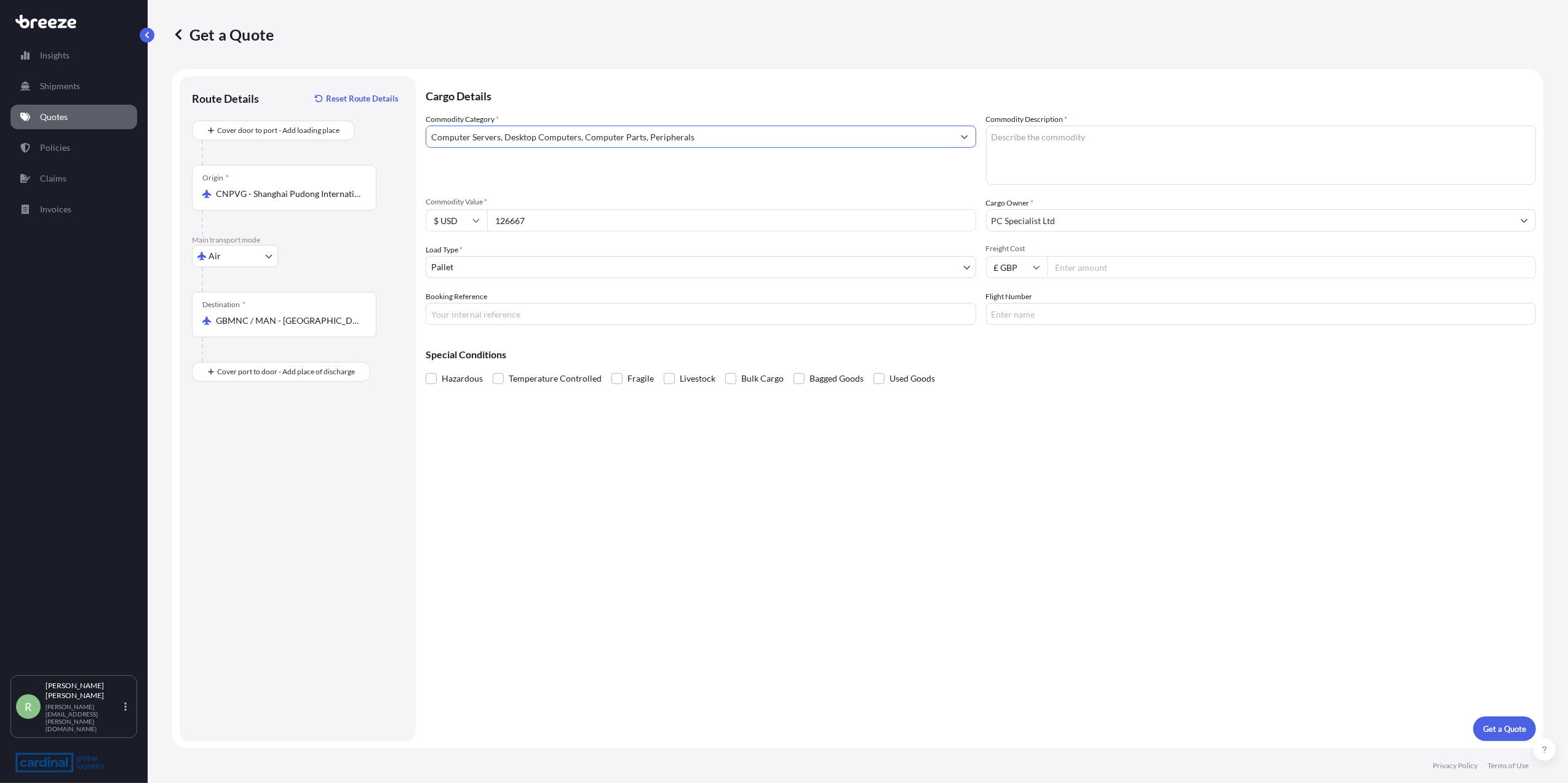
type input "Computer Servers, Desktop Computers, Computer Parts, Peripherals"
click at [1040, 172] on textarea "Commodity Description *" at bounding box center [1261, 155] width 550 height 59
type textarea "notebook computers"
click at [303, 192] on input "CNPVG - Shanghai Pudong International Apt, [GEOGRAPHIC_DATA]" at bounding box center [288, 194] width 145 height 13
drag, startPoint x: 364, startPoint y: 197, endPoint x: 234, endPoint y: 197, distance: 130.0
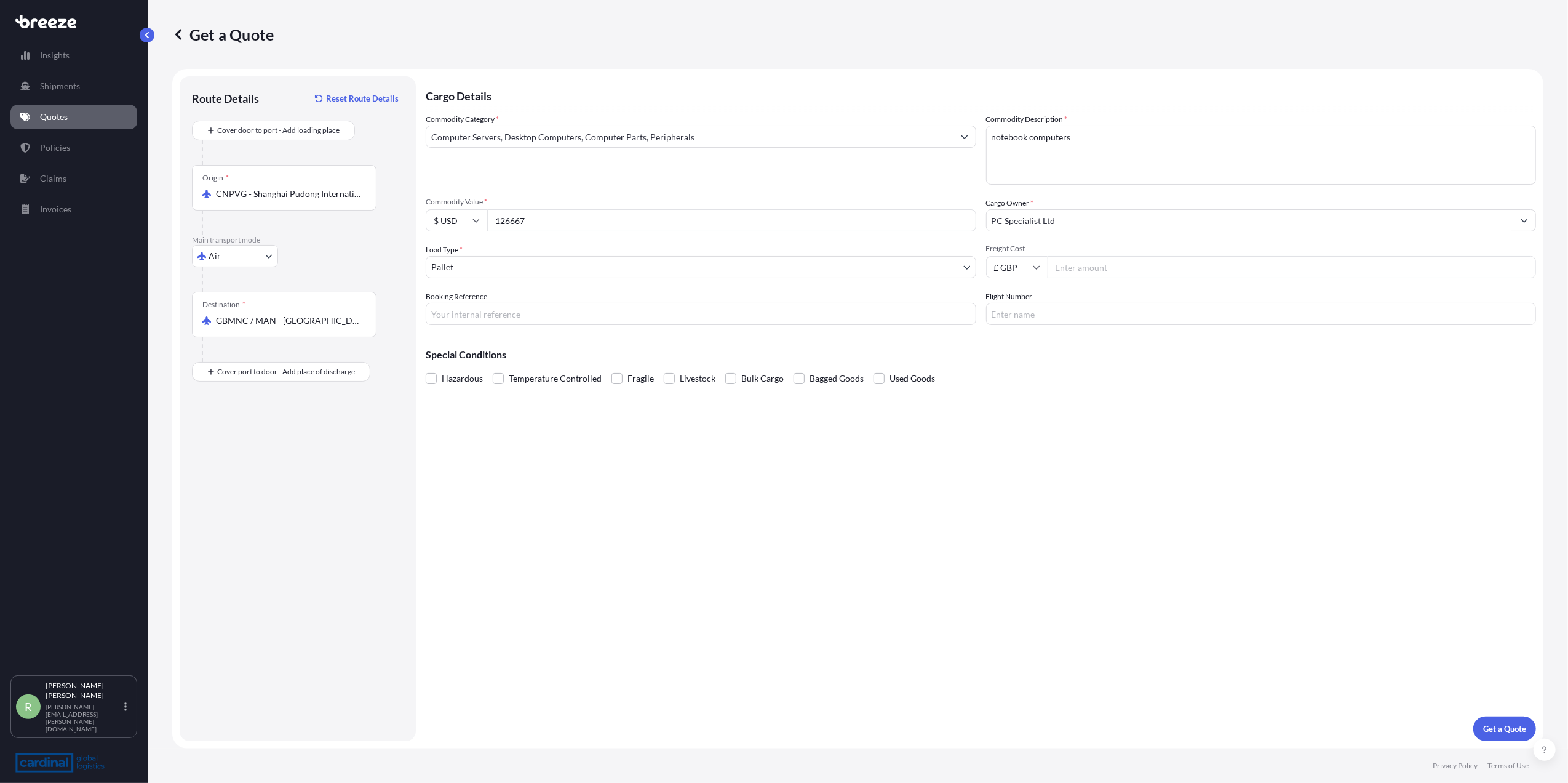
click at [239, 197] on div "CNPVG - Shanghai Pudong International Apt, [GEOGRAPHIC_DATA]" at bounding box center [284, 194] width 163 height 13
click at [239, 197] on input "CNPVG - Shanghai Pudong International Apt, [GEOGRAPHIC_DATA]" at bounding box center [288, 194] width 145 height 13
click at [229, 194] on input "CNPVG - Shanghai Pudong International Apt, [GEOGRAPHIC_DATA]" at bounding box center [288, 194] width 145 height 13
drag, startPoint x: 219, startPoint y: 190, endPoint x: 395, endPoint y: 200, distance: 176.3
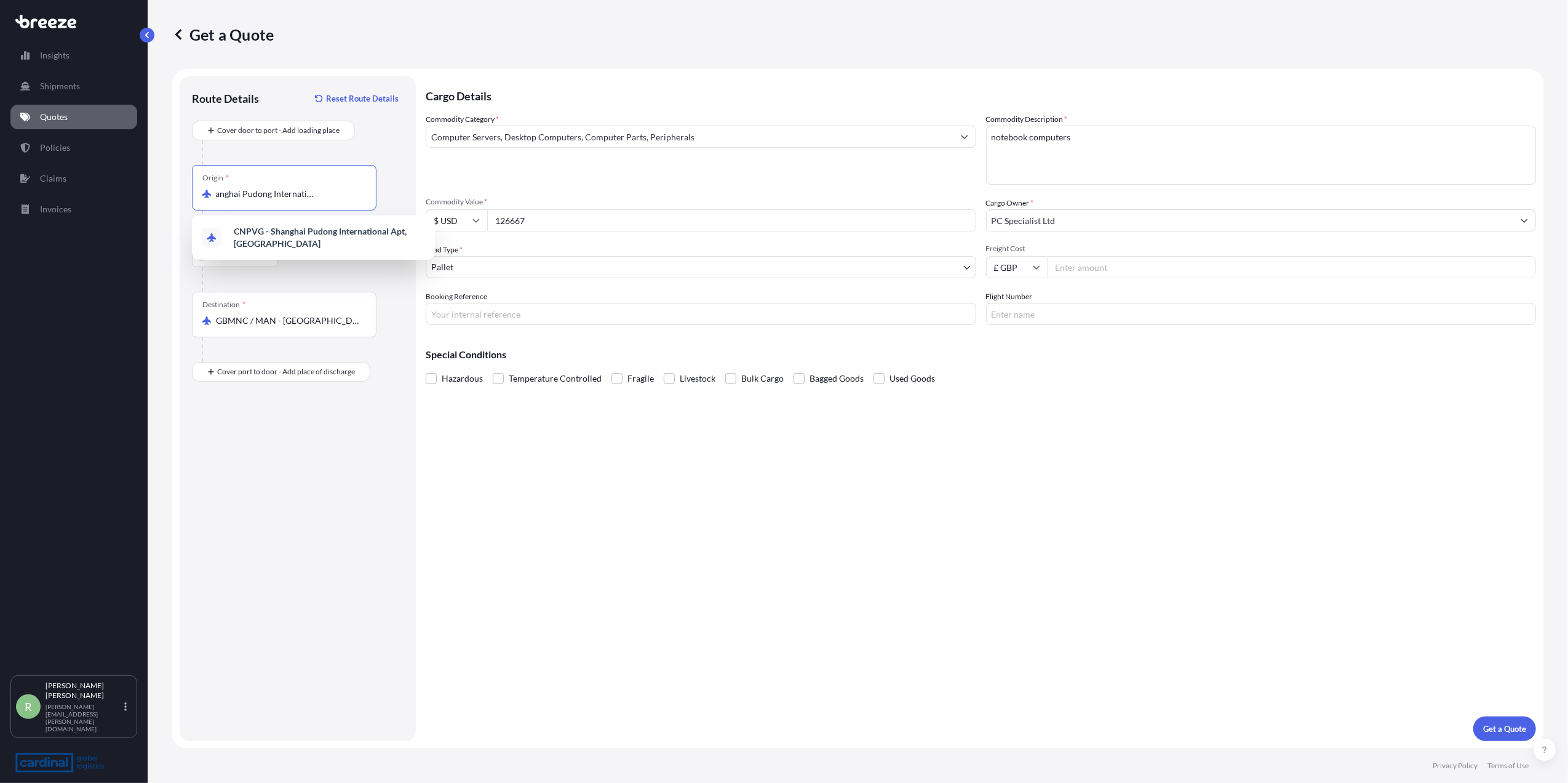
click at [395, 200] on div "Origin * CNPVG - [GEOGRAPHIC_DATA] Pudong International Apt, [GEOGRAPHIC_DATA]" at bounding box center [298, 200] width 211 height 70
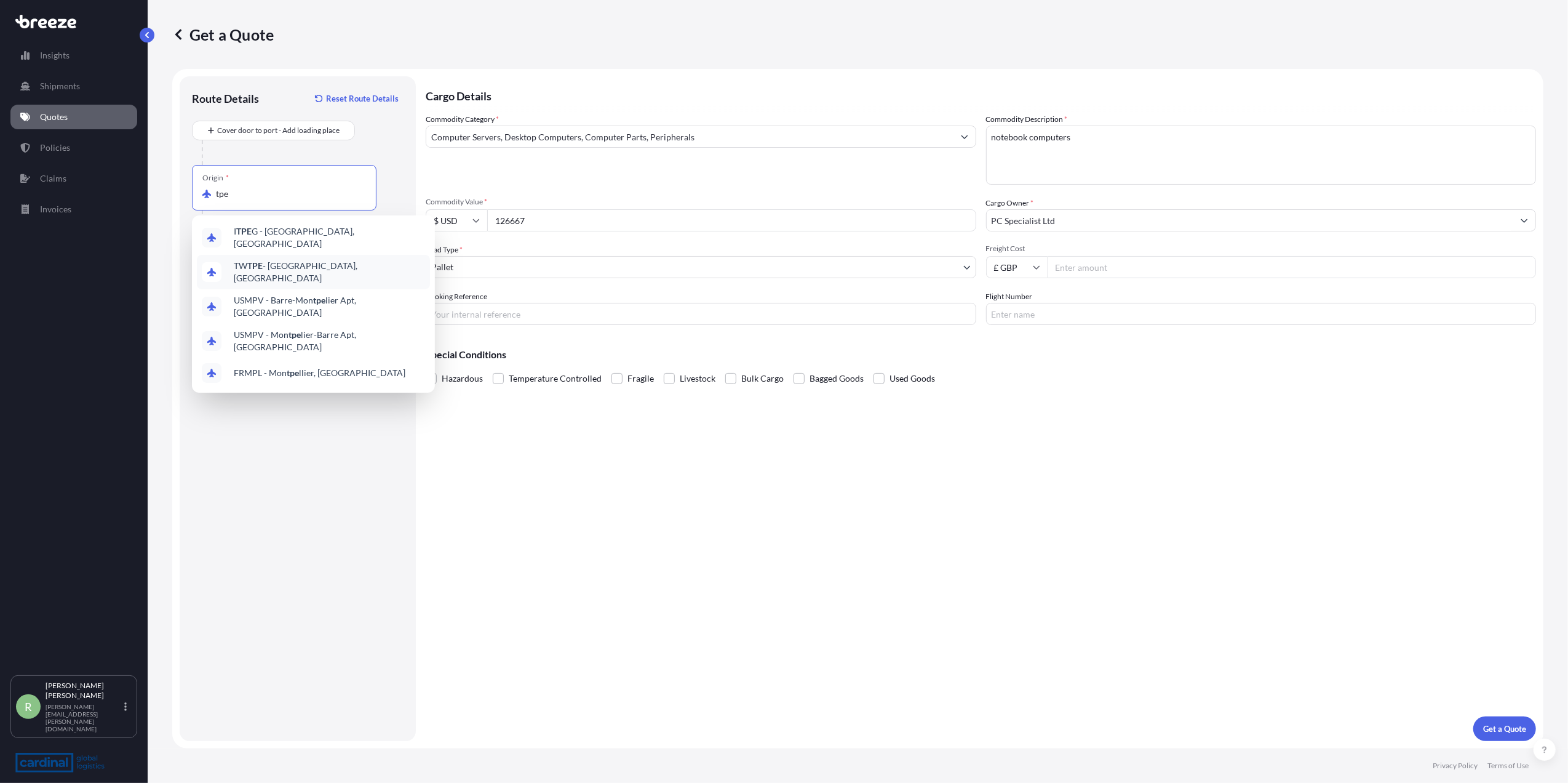
click at [325, 266] on div "TW TPE - [GEOGRAPHIC_DATA], [GEOGRAPHIC_DATA]" at bounding box center [313, 272] width 233 height 35
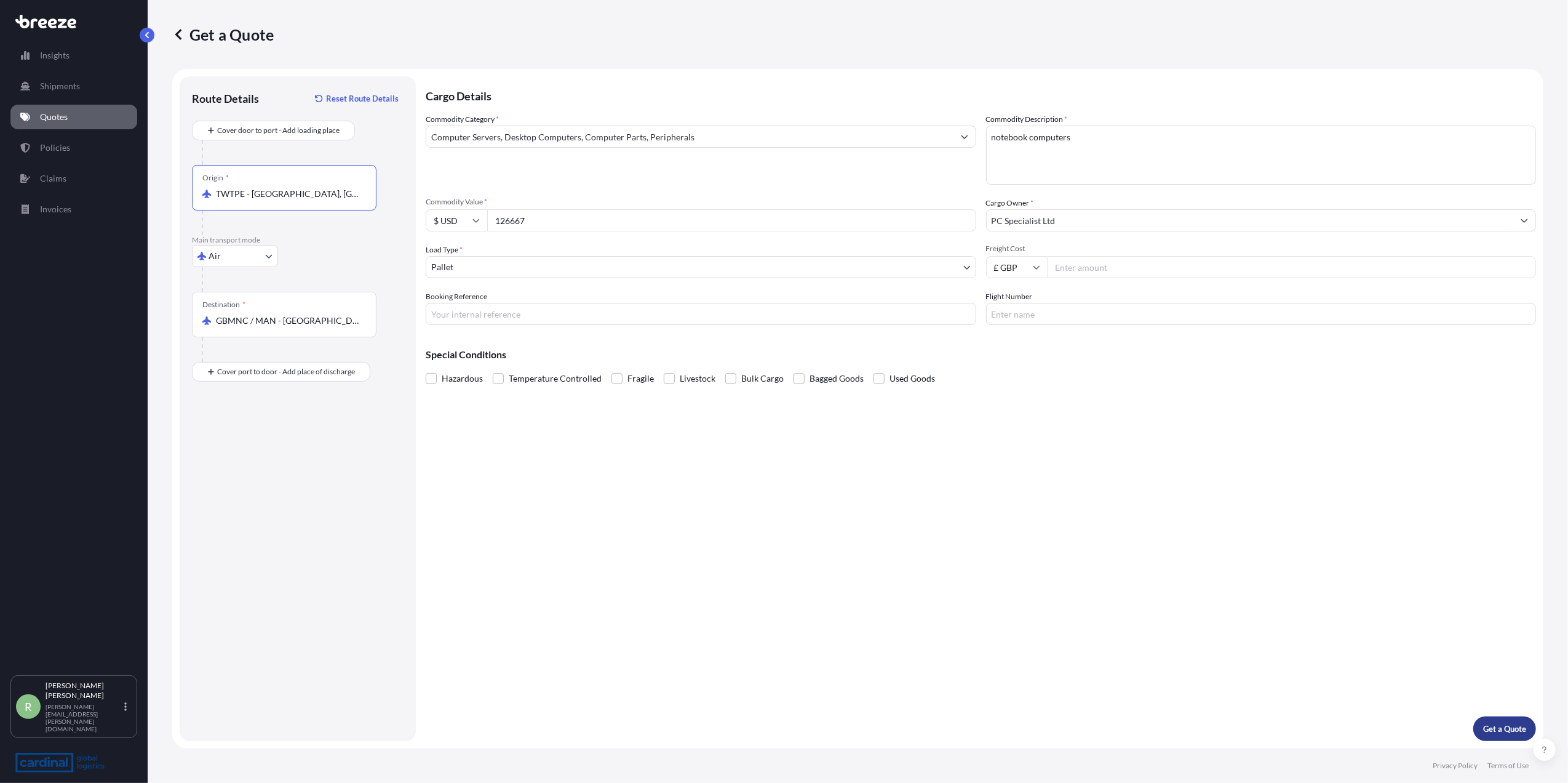
type input "TWTPE - [GEOGRAPHIC_DATA], [GEOGRAPHIC_DATA]"
click at [1502, 724] on p "Get a Quote" at bounding box center [1504, 728] width 43 height 13
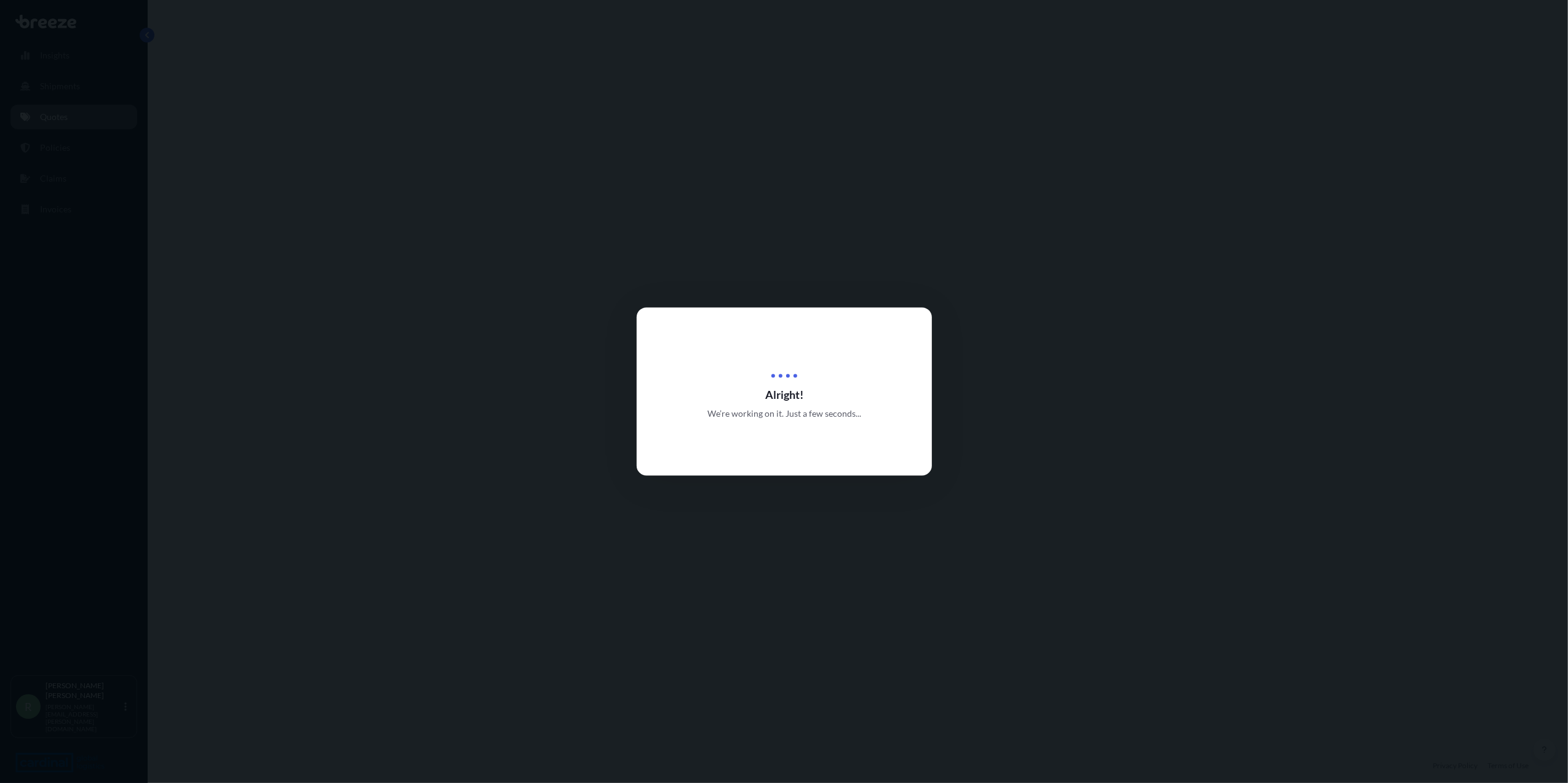
select select "Air"
select select "1"
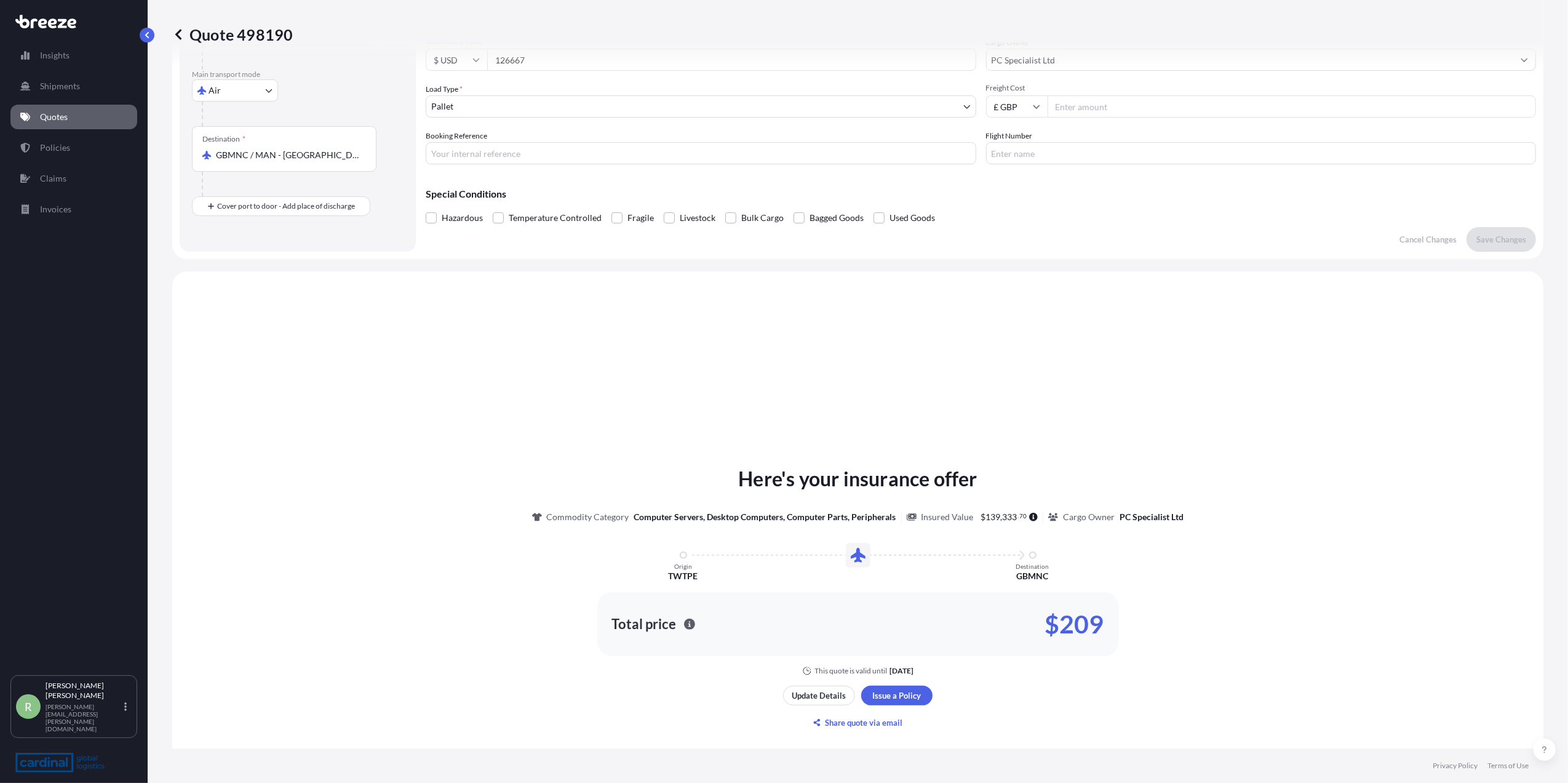
scroll to position [390, 0]
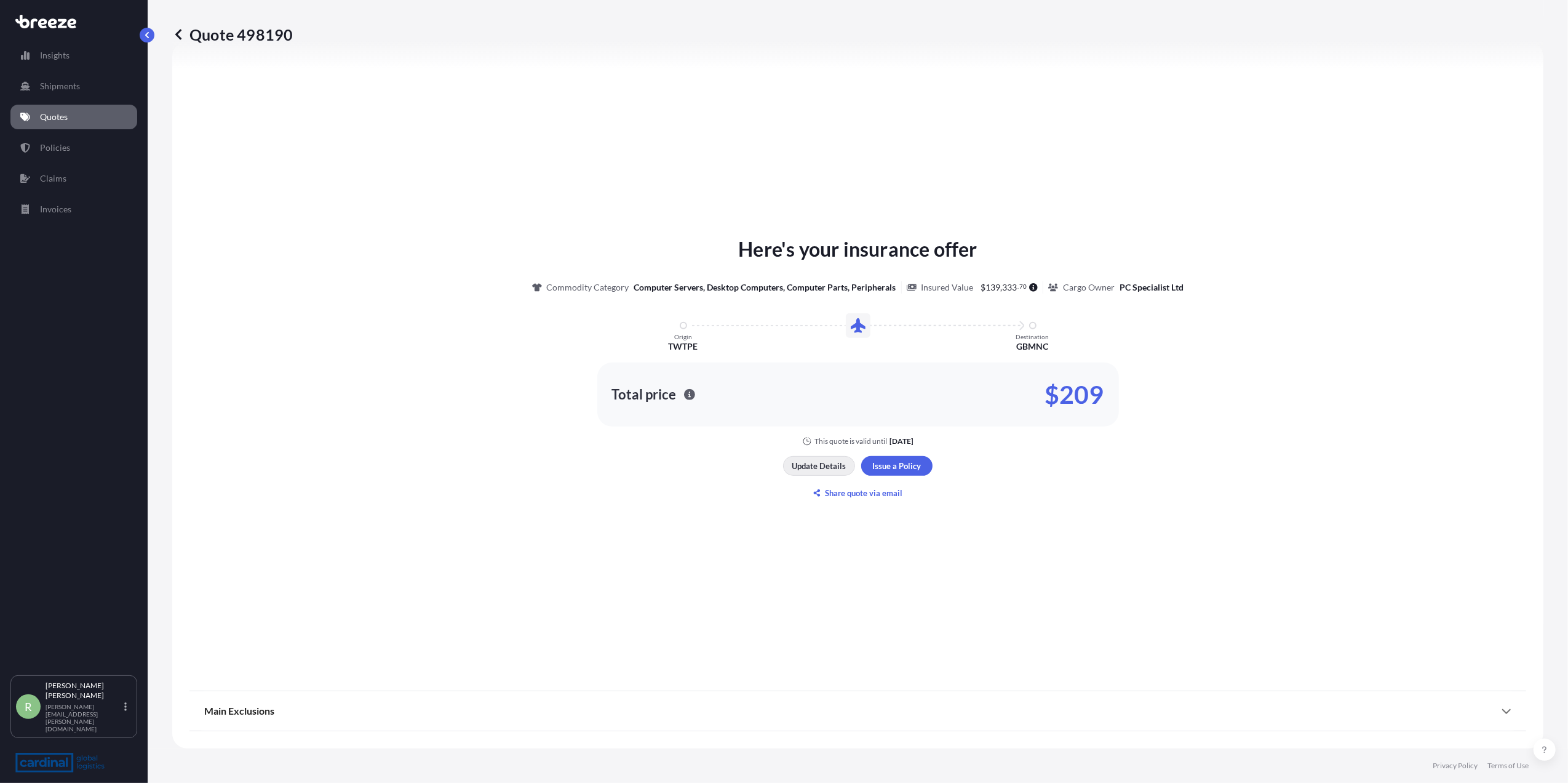
click at [812, 471] on p "Update Details" at bounding box center [819, 466] width 54 height 13
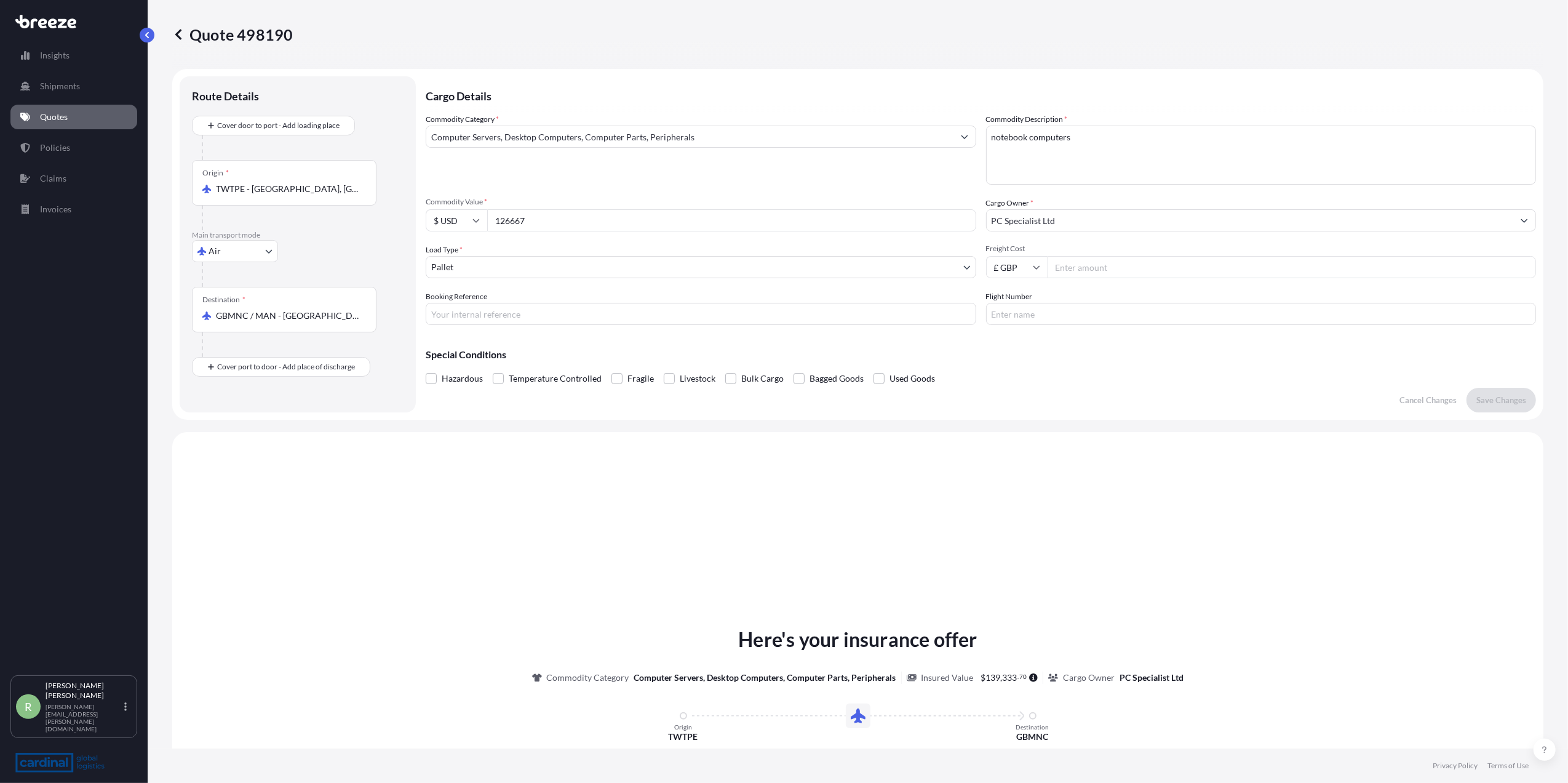
scroll to position [246, 0]
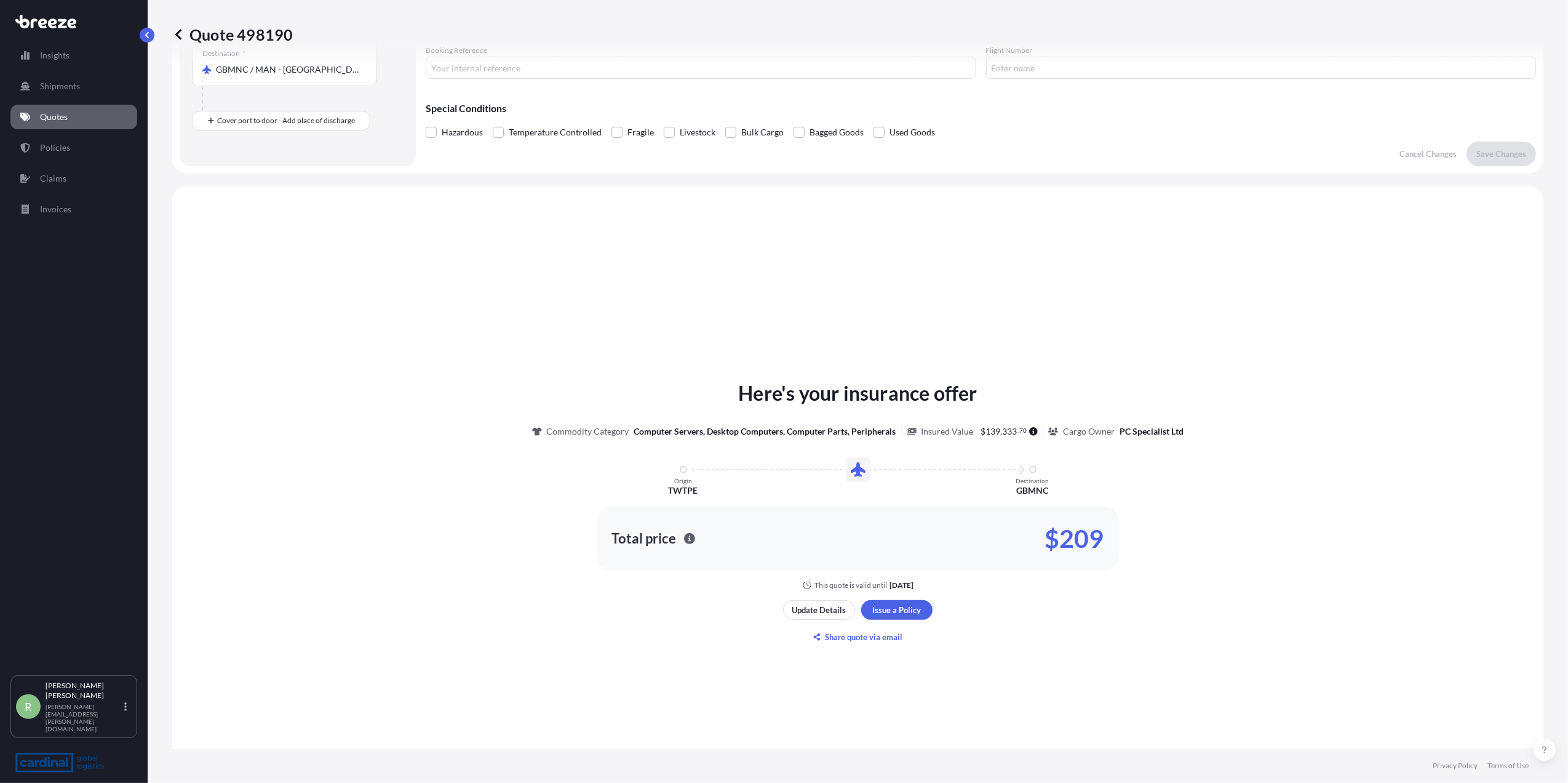
click at [46, 123] on p "Quotes" at bounding box center [53, 117] width 27 height 13
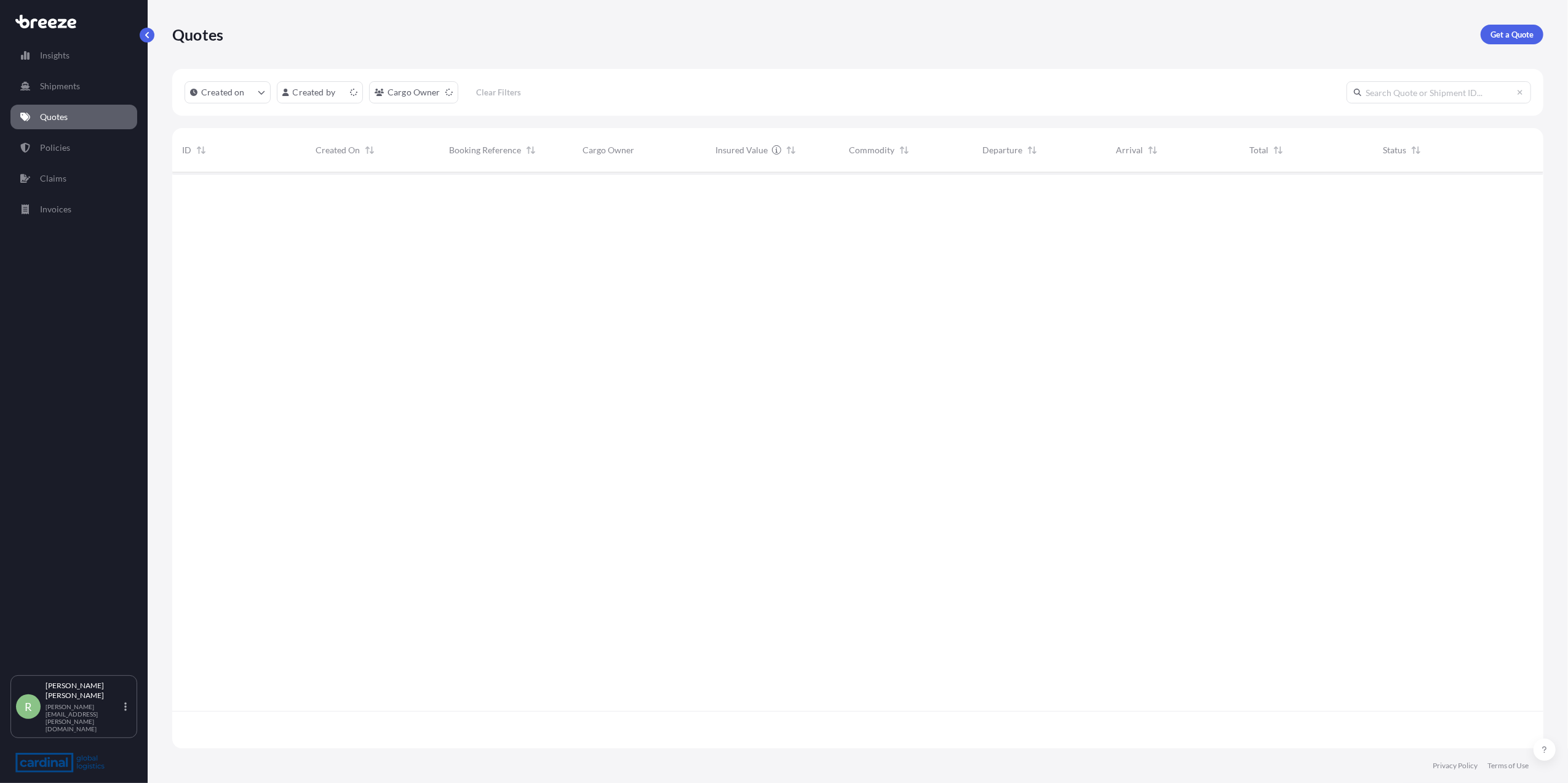
scroll to position [570, 1359]
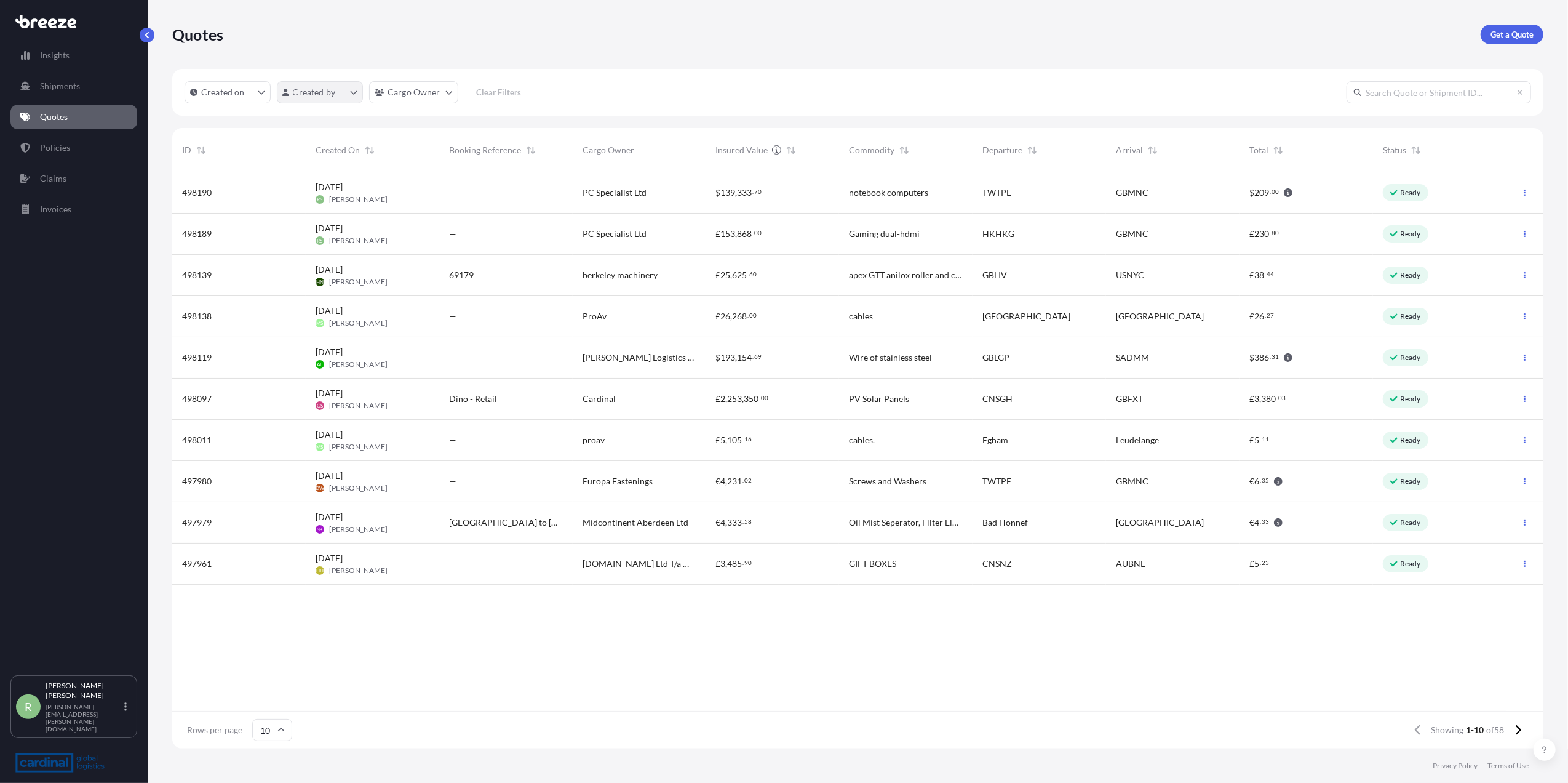
click at [310, 91] on html "Insights Shipments Quotes Policies Claims Invoices R [PERSON_NAME] Stuart [EMAI…" at bounding box center [784, 391] width 1568 height 783
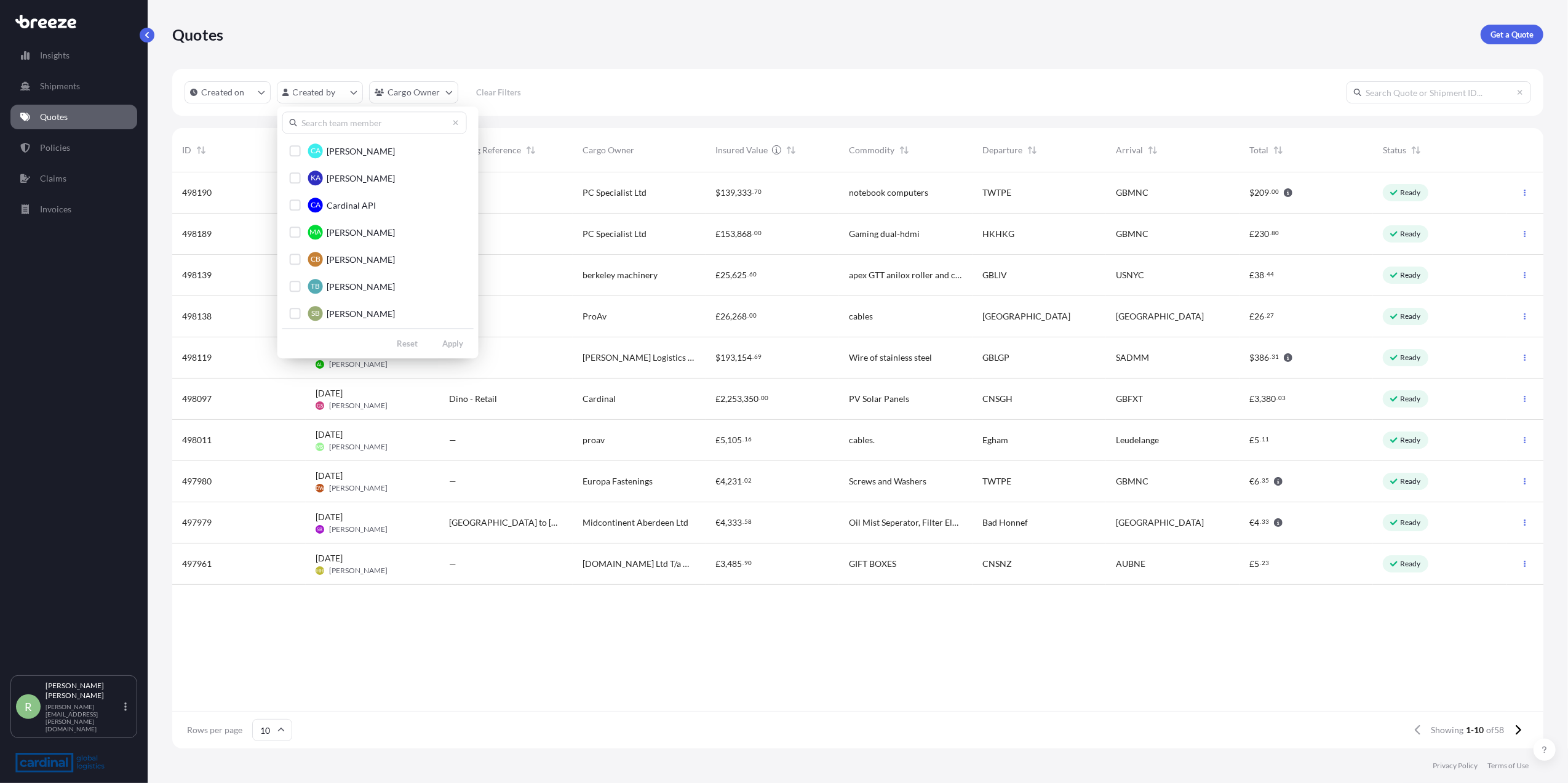
click at [321, 123] on input "text" at bounding box center [375, 123] width 185 height 22
type input "[PERSON_NAME]"
click at [324, 212] on button "RS [PERSON_NAME]" at bounding box center [375, 205] width 185 height 24
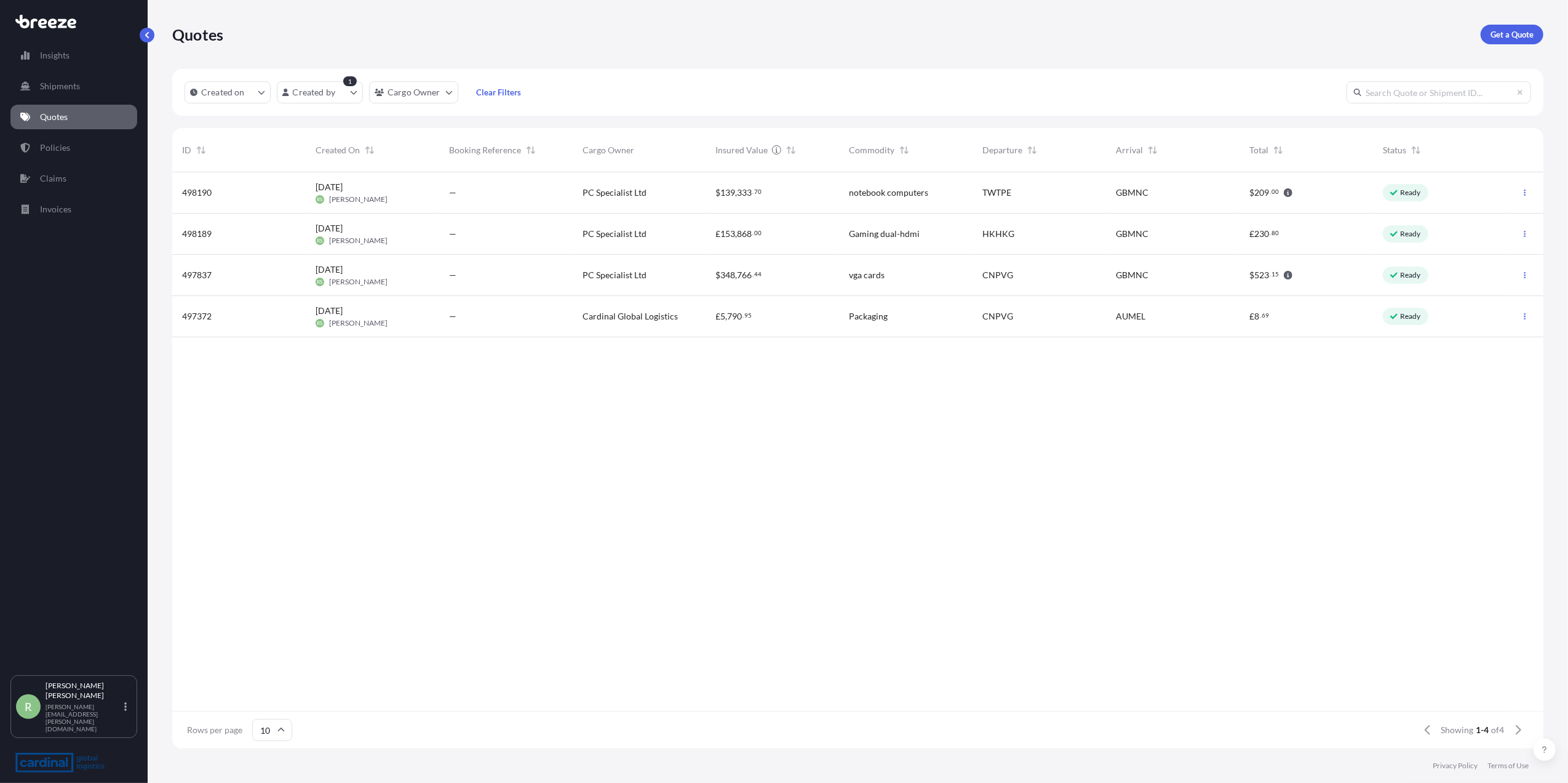
click at [426, 239] on div "[DATE] RS [PERSON_NAME]" at bounding box center [372, 234] width 114 height 24
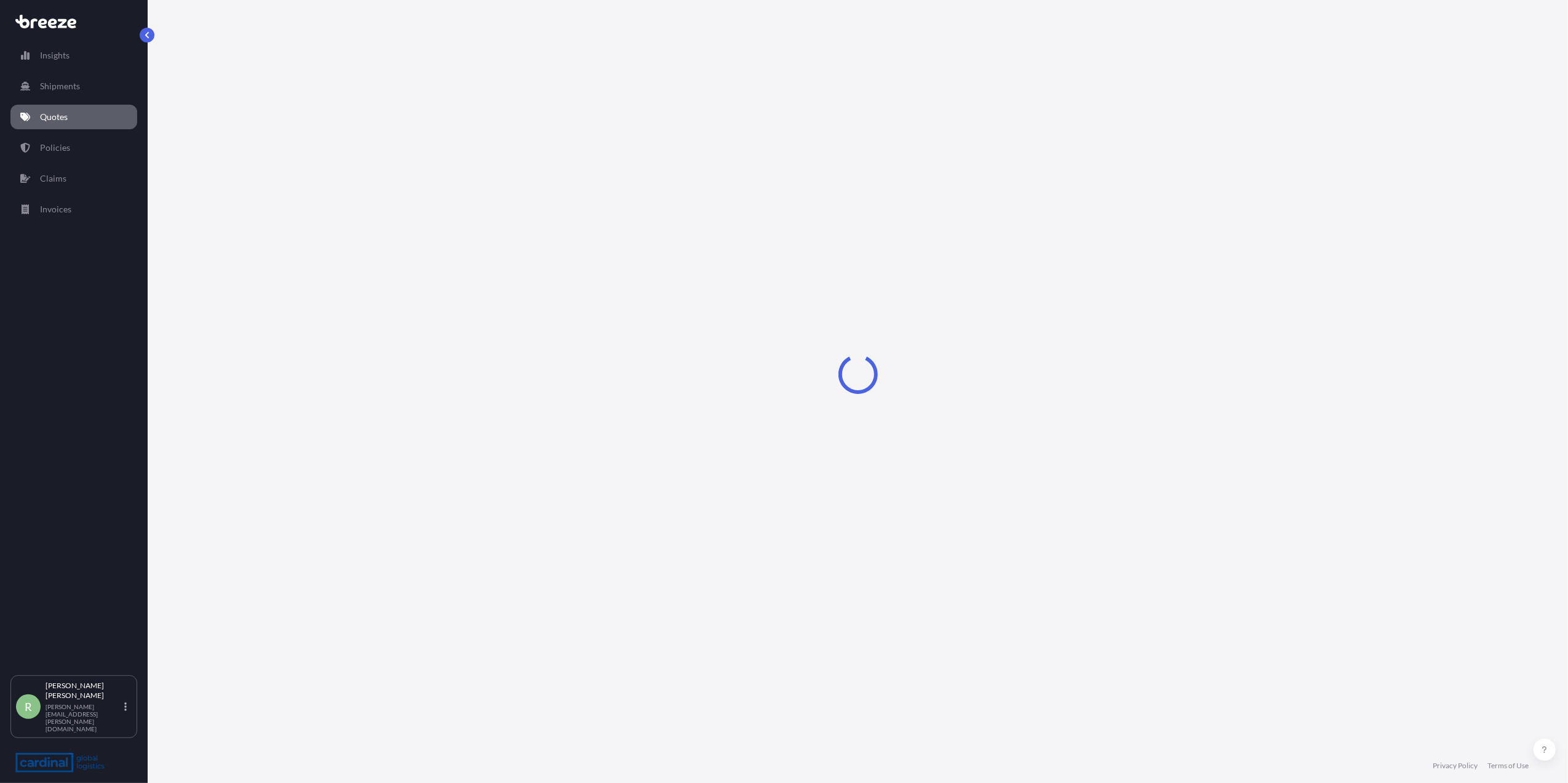
select select "Air"
select select "1"
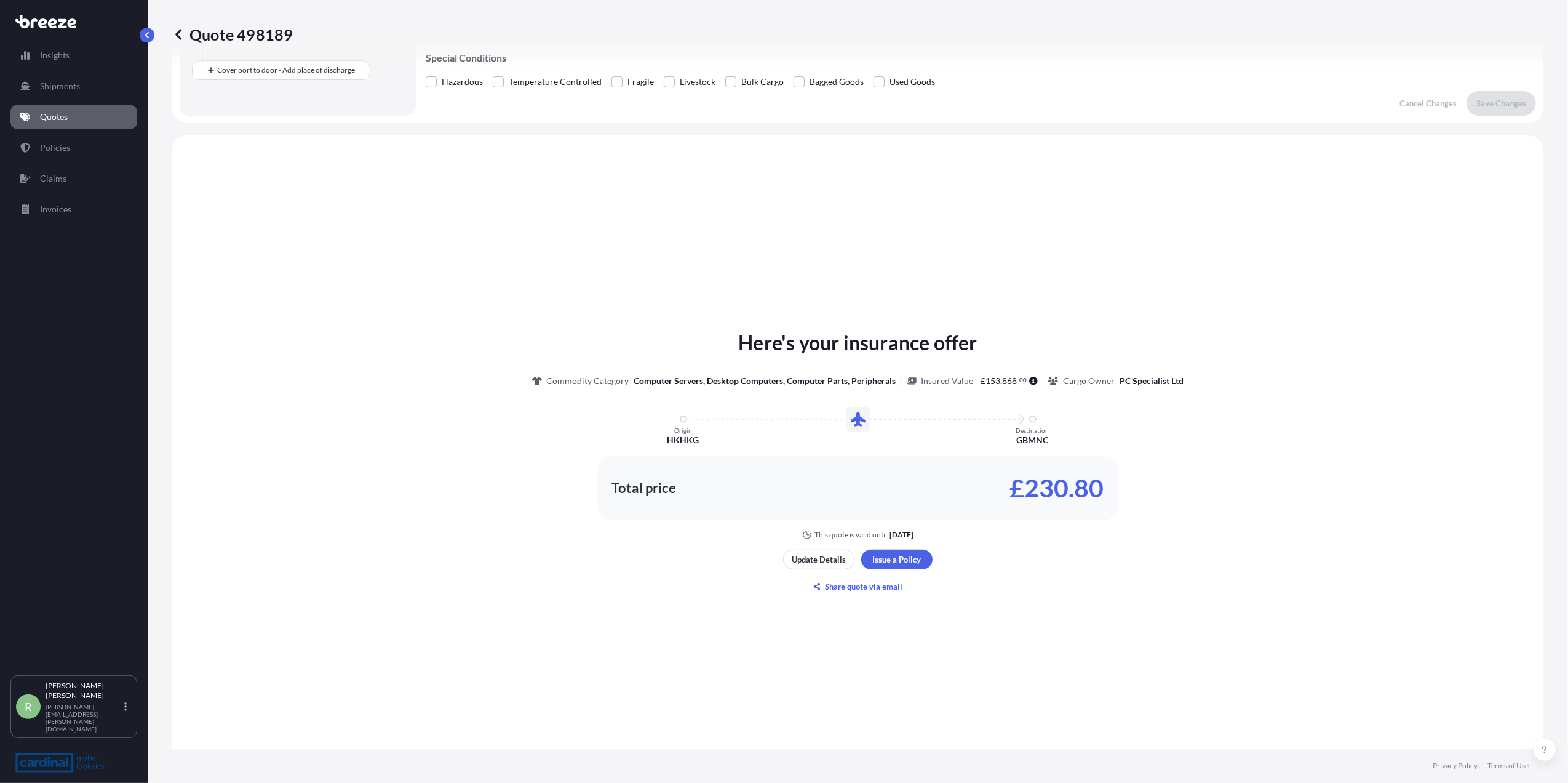
scroll to position [350, 0]
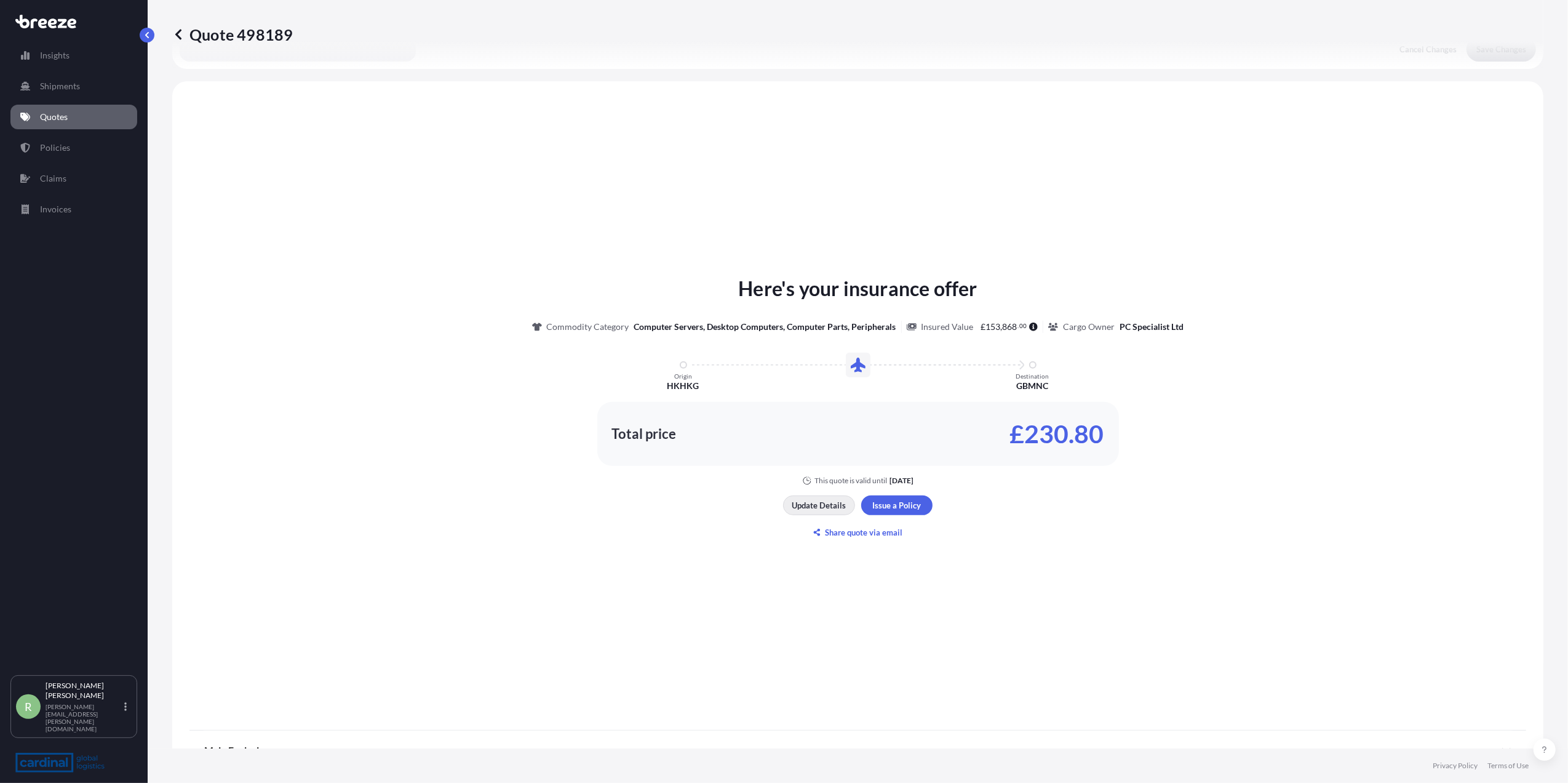
click at [805, 499] on p "Update Details" at bounding box center [819, 505] width 54 height 13
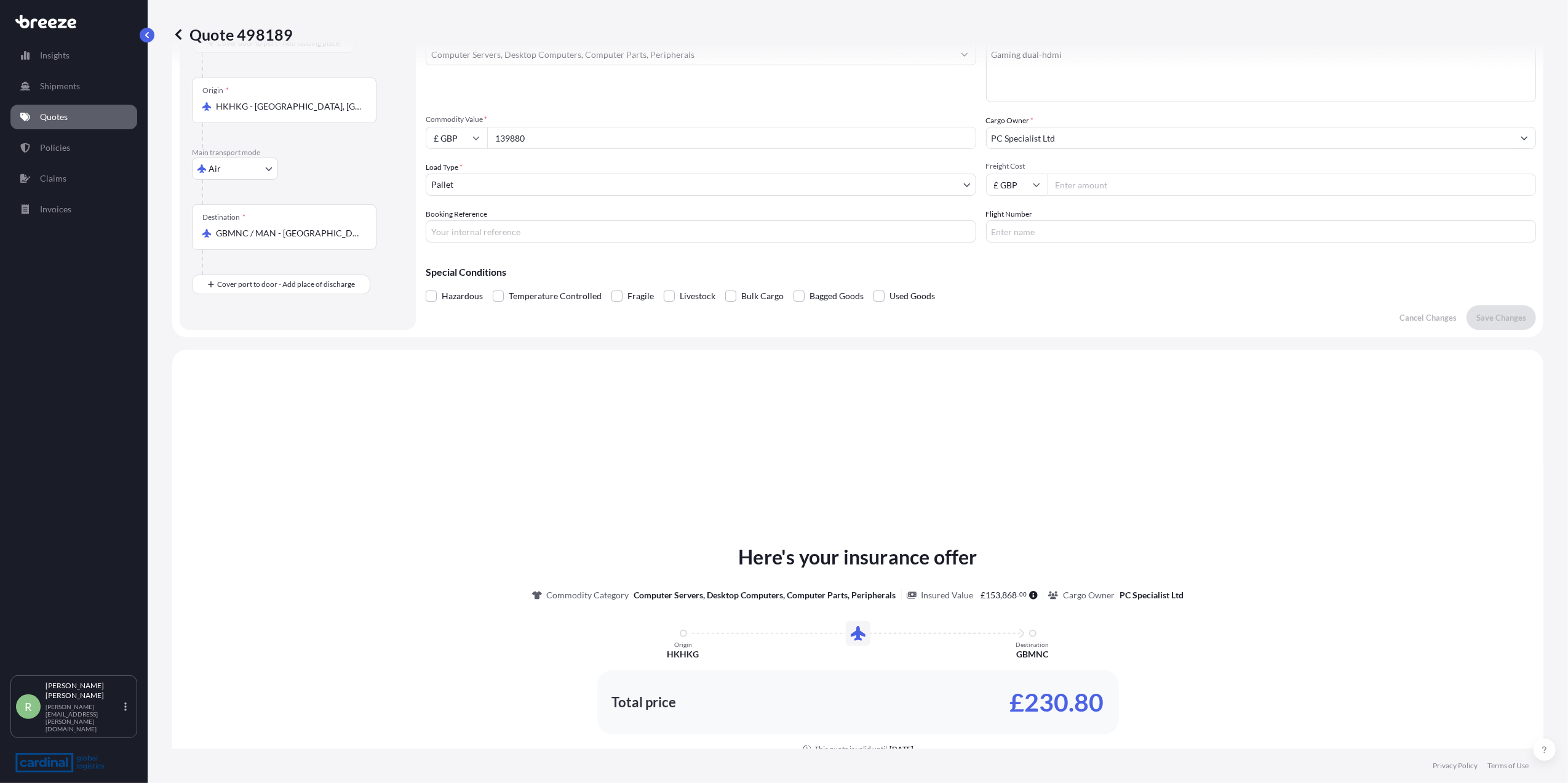
scroll to position [20, 0]
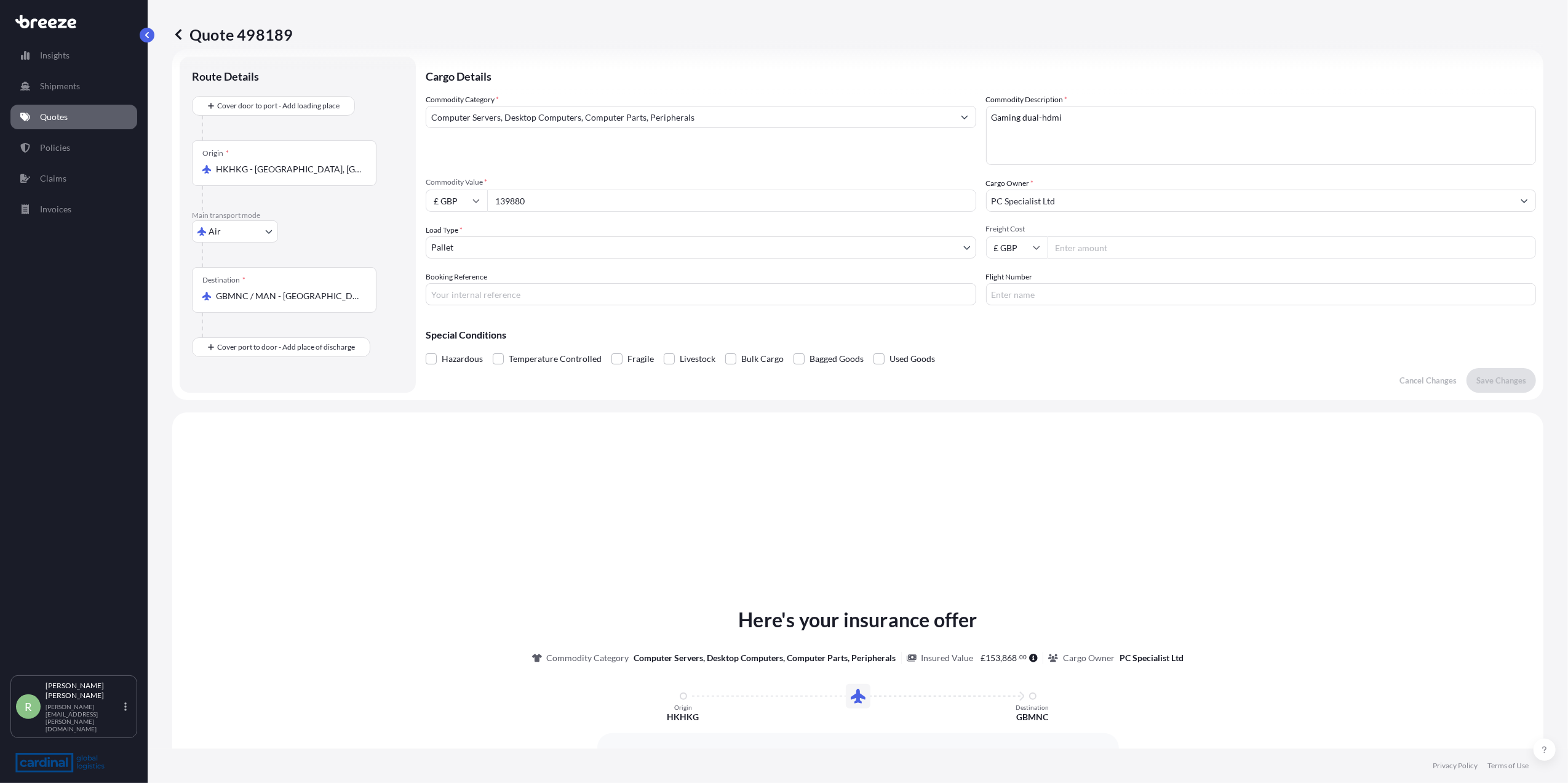
click at [456, 205] on input "£ GBP" at bounding box center [456, 200] width 61 height 22
click at [451, 281] on div "$ USD" at bounding box center [457, 286] width 52 height 24
type input "$ USD"
click at [1506, 373] on button "Save Changes" at bounding box center [1501, 380] width 69 height 24
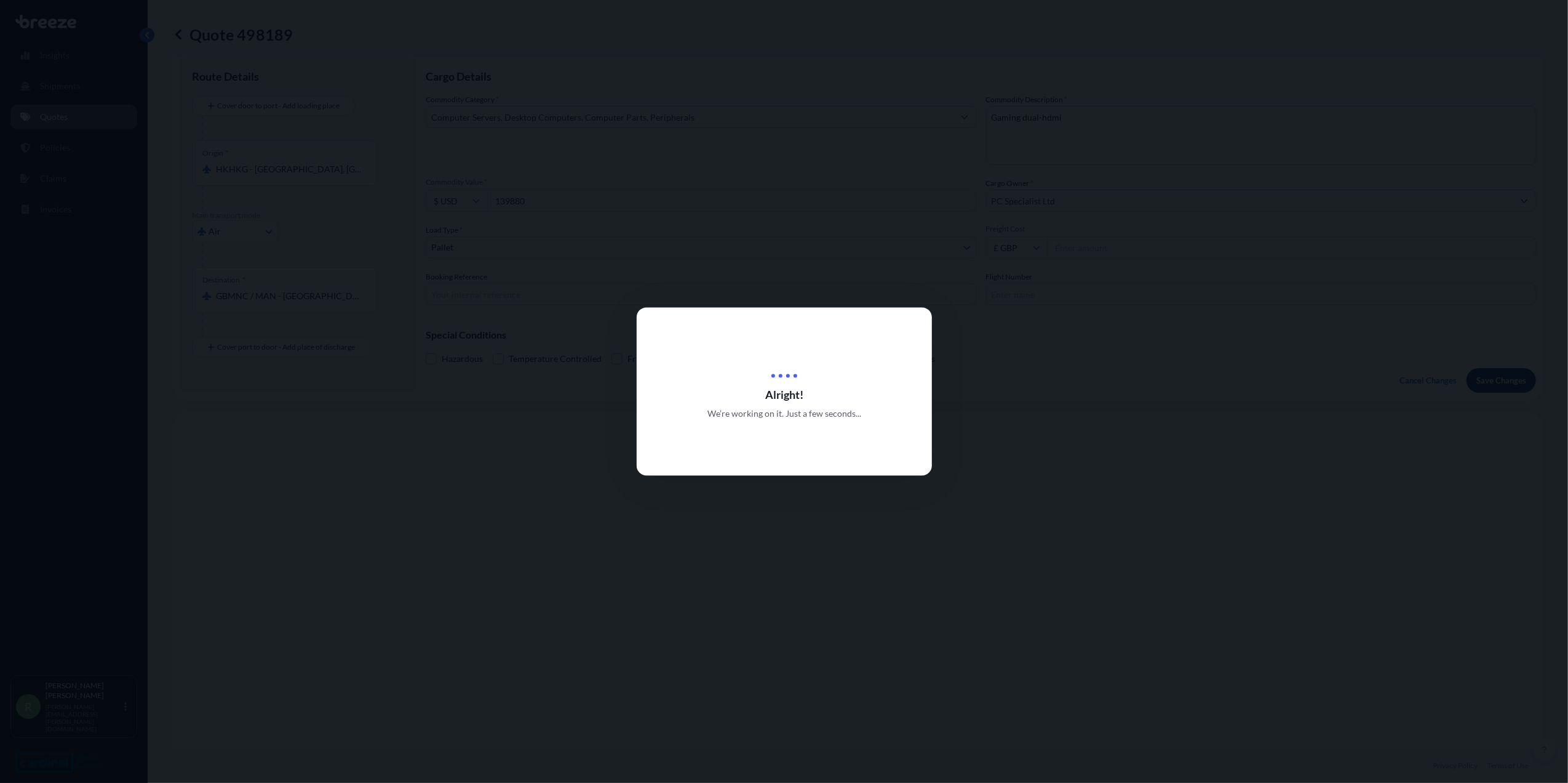
type input "[STREET_ADDRESS]"
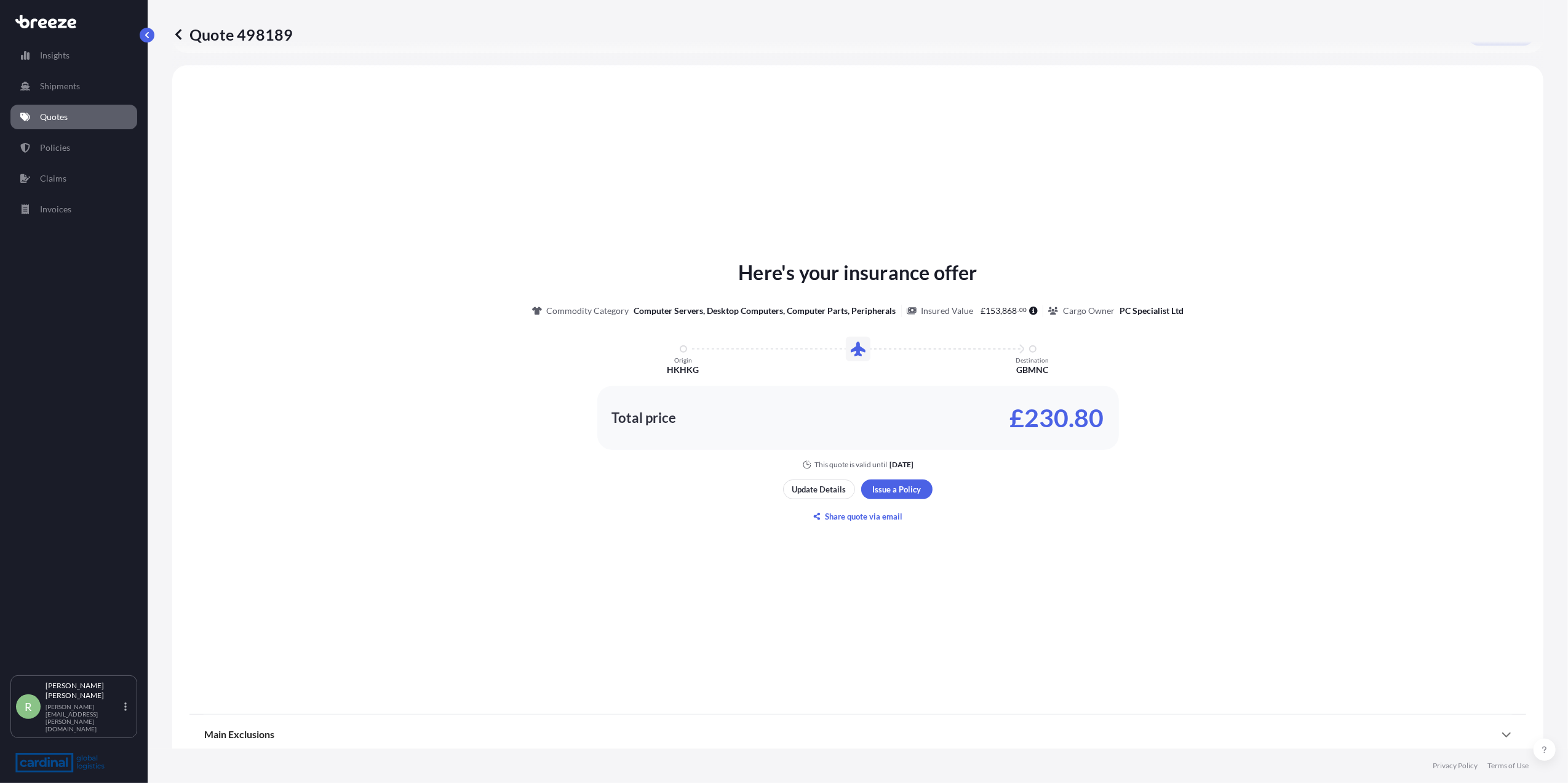
scroll to position [370, 0]
select select "Air"
select select "1"
